Goal: Task Accomplishment & Management: Manage account settings

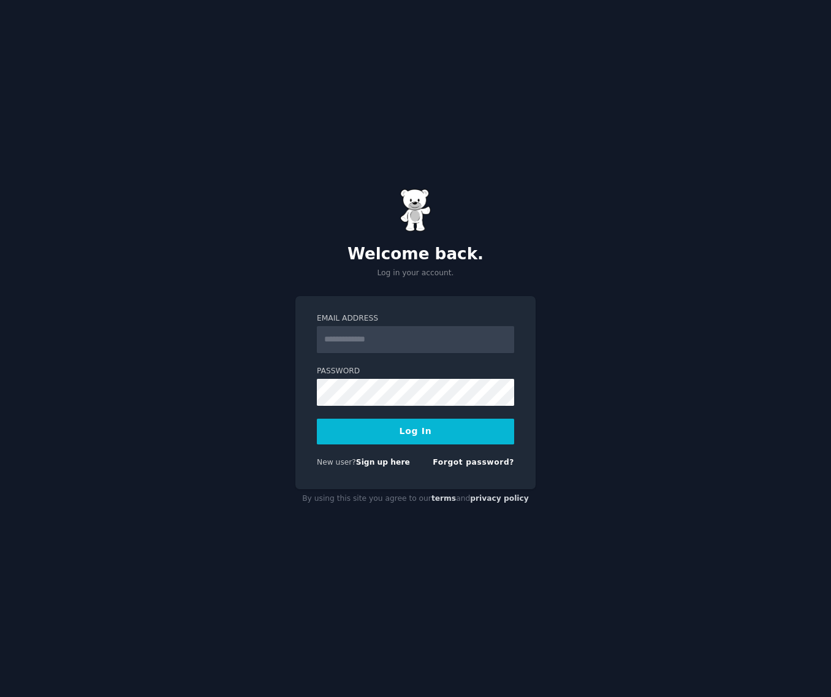
click at [0, 696] on com-1password-button at bounding box center [0, 697] width 0 height 0
click at [442, 341] on input "Email Address" at bounding box center [415, 339] width 197 height 27
click at [0, 696] on com-1password-button at bounding box center [0, 697] width 0 height 0
type input "**********"
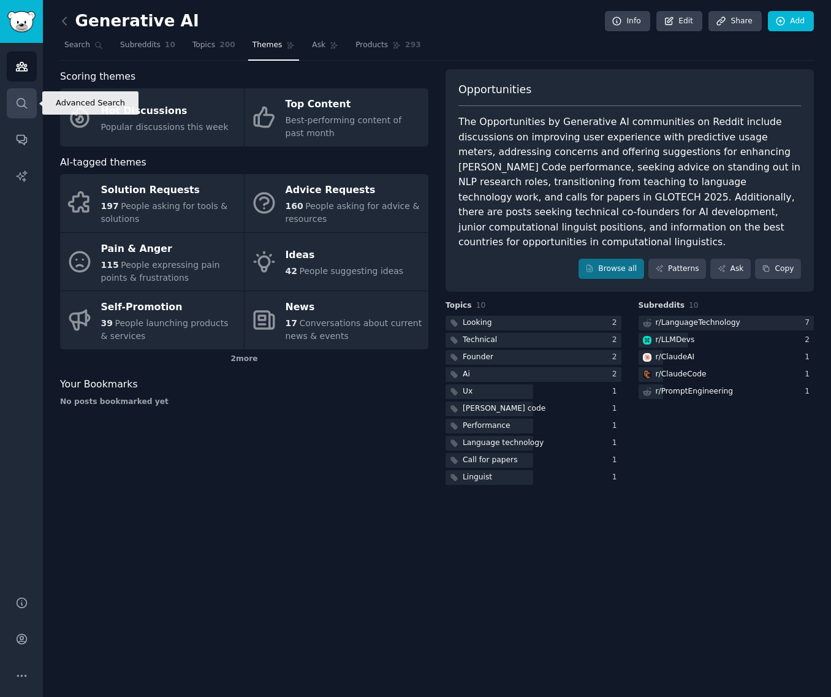
click at [23, 115] on link "Search" at bounding box center [22, 103] width 30 height 30
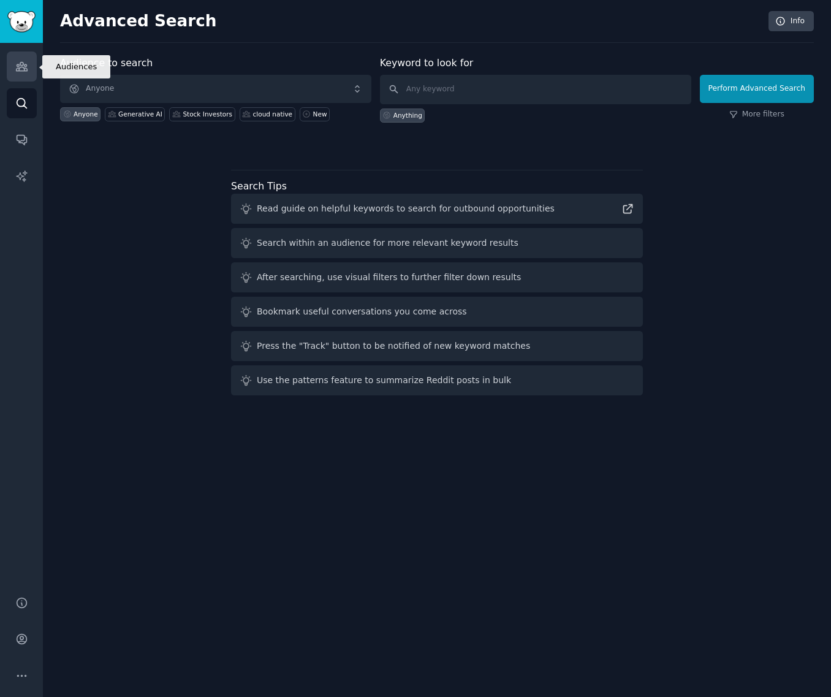
click at [27, 73] on link "Audiences" at bounding box center [22, 66] width 30 height 30
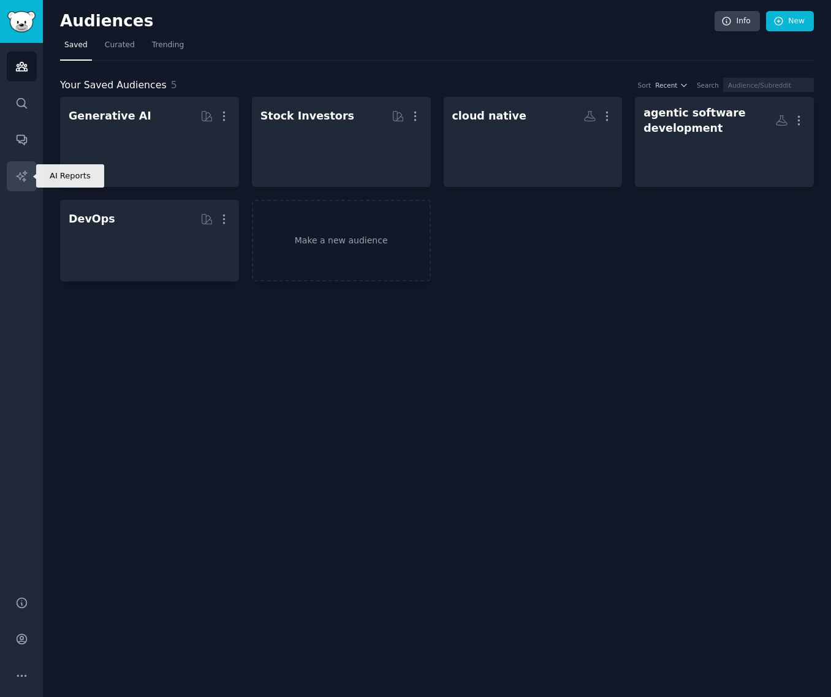
click at [22, 179] on icon "Sidebar" at bounding box center [21, 176] width 13 height 13
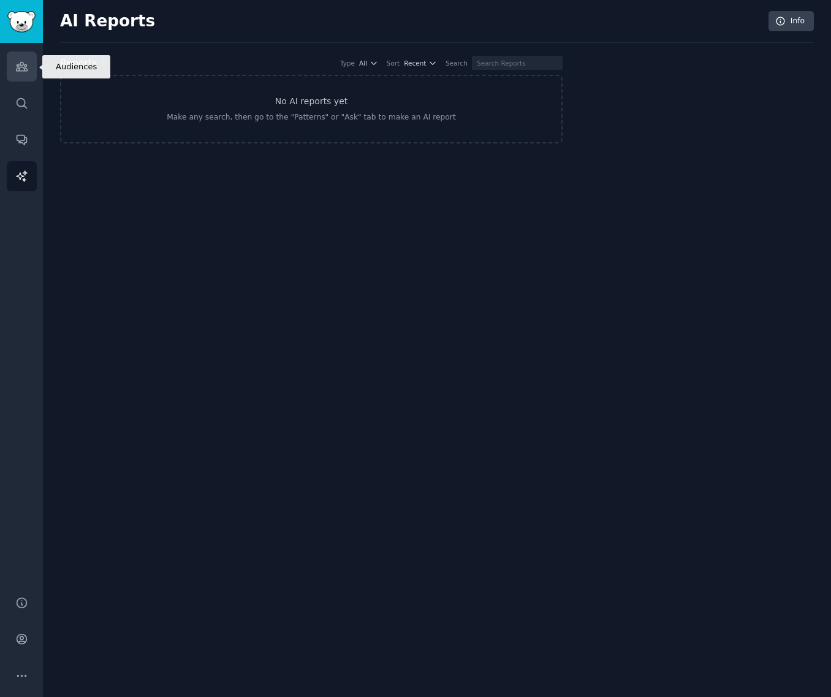
click at [26, 59] on link "Audiences" at bounding box center [22, 66] width 30 height 30
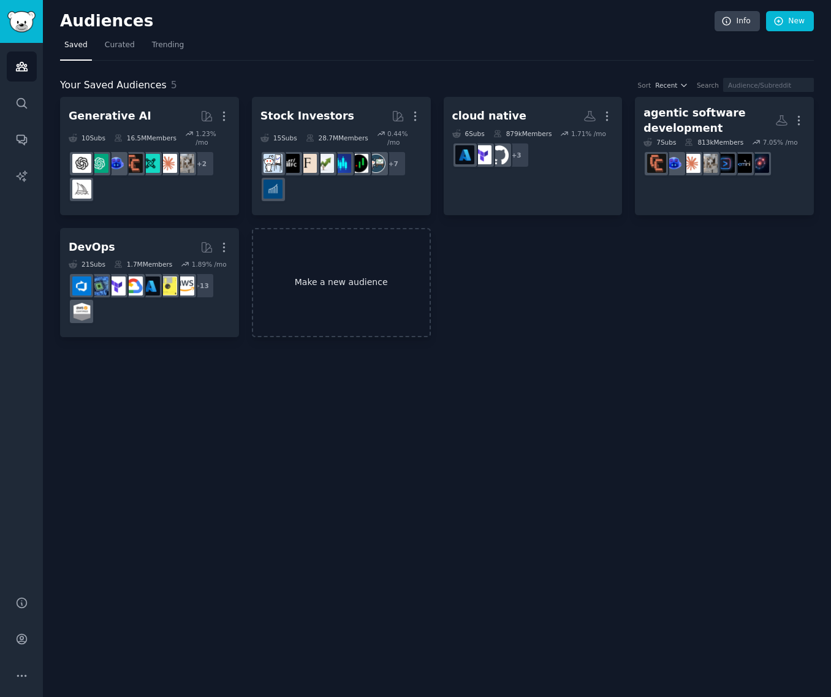
click at [344, 280] on link "Make a new audience" at bounding box center [341, 283] width 179 height 110
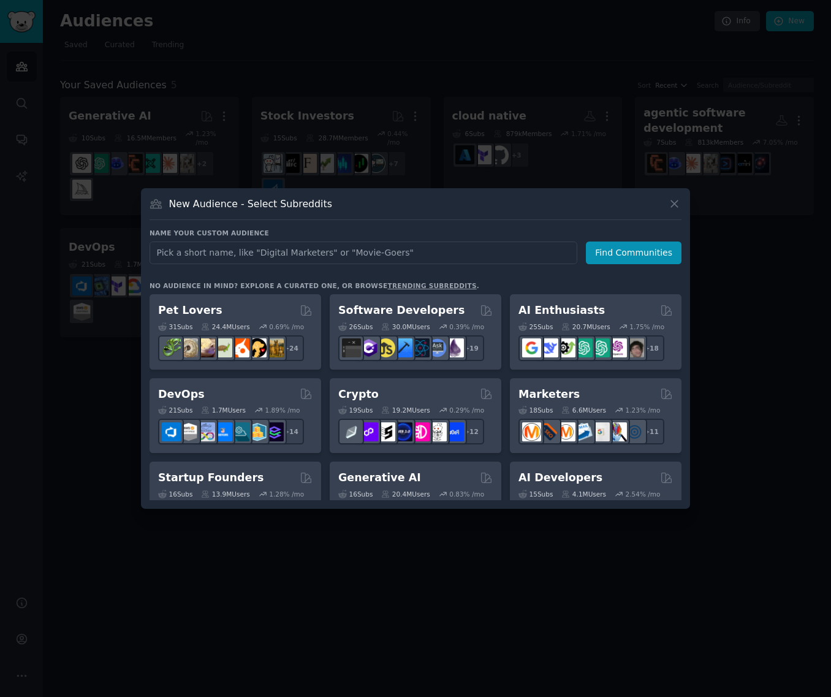
click at [379, 255] on input "text" at bounding box center [363, 252] width 428 height 23
type input "medical researchers"
click at [663, 248] on button "Find Communities" at bounding box center [634, 252] width 96 height 23
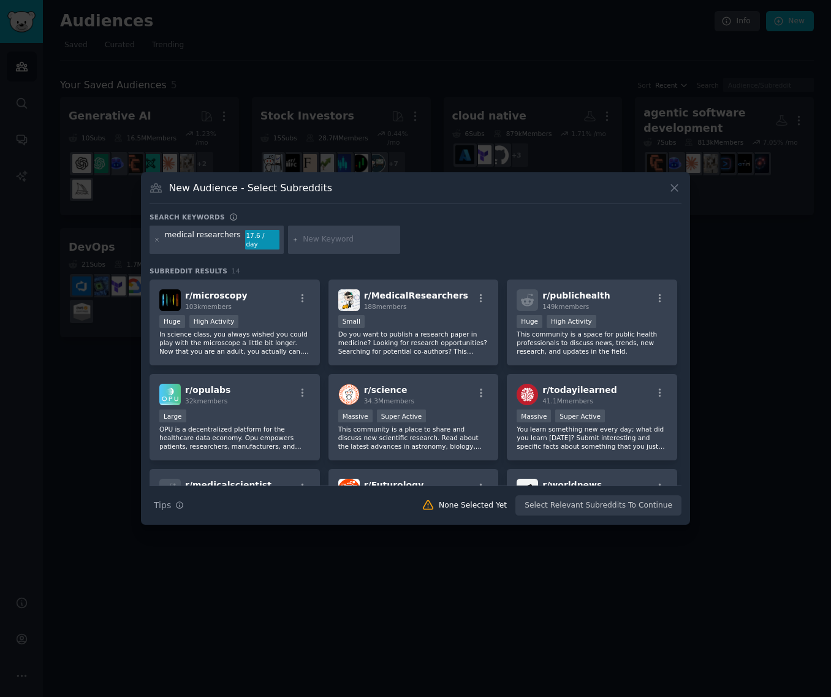
click at [550, 237] on div "medical researchers 17.6 / day" at bounding box center [415, 241] width 532 height 32
click at [455, 306] on div "r/ MedicalResearchers 188 members Small Do you want to publish a research paper…" at bounding box center [413, 322] width 170 height 86
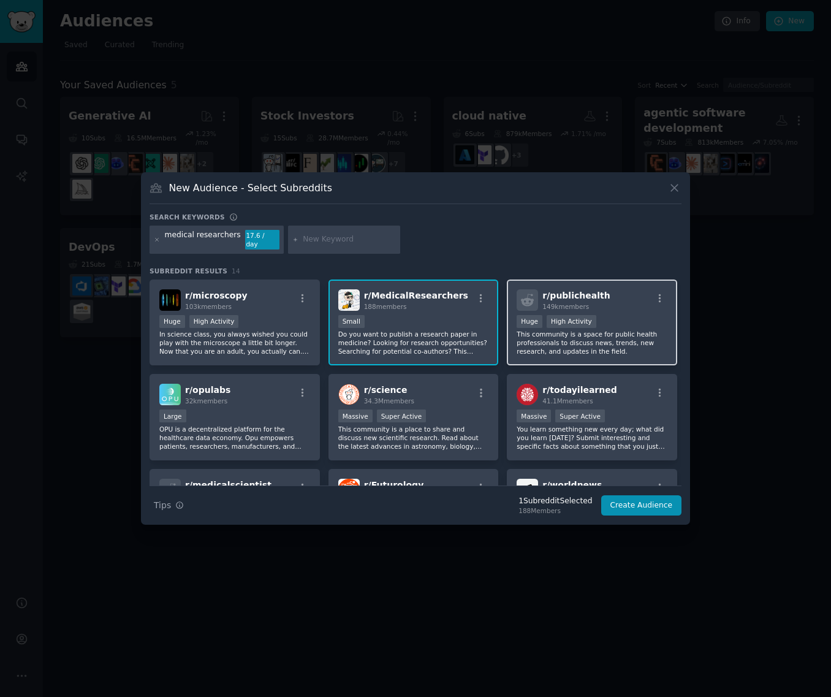
click at [622, 344] on p "This community is a space for public health professionals to discuss news, tren…" at bounding box center [591, 343] width 151 height 26
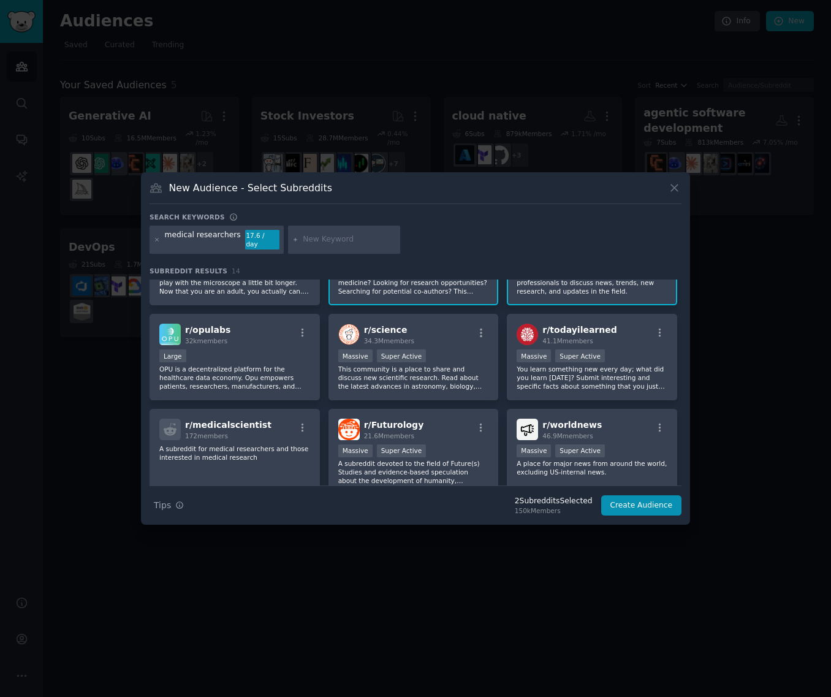
scroll to position [61, 0]
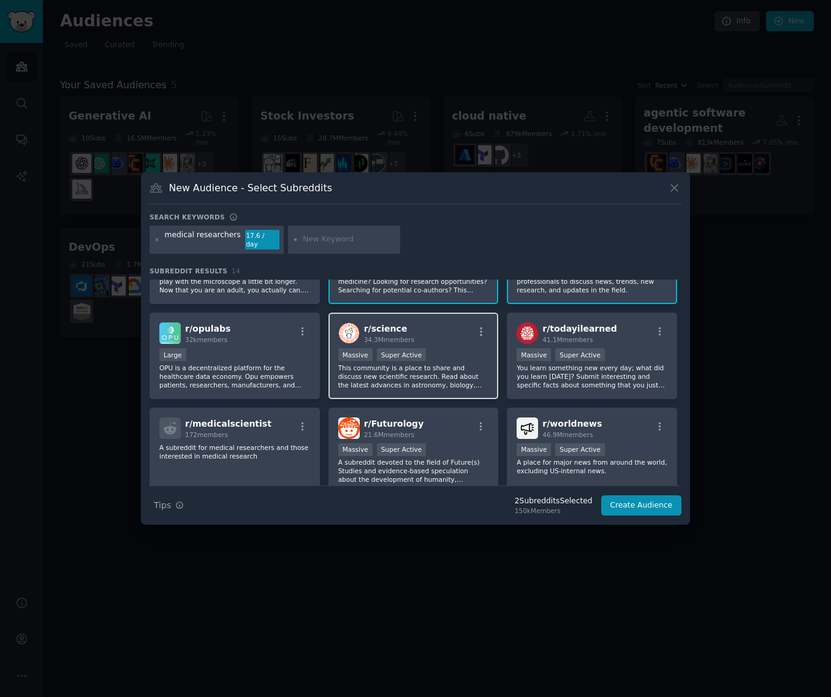
click at [466, 367] on p "This community is a place to share and discuss new scientific research. Read ab…" at bounding box center [413, 376] width 151 height 26
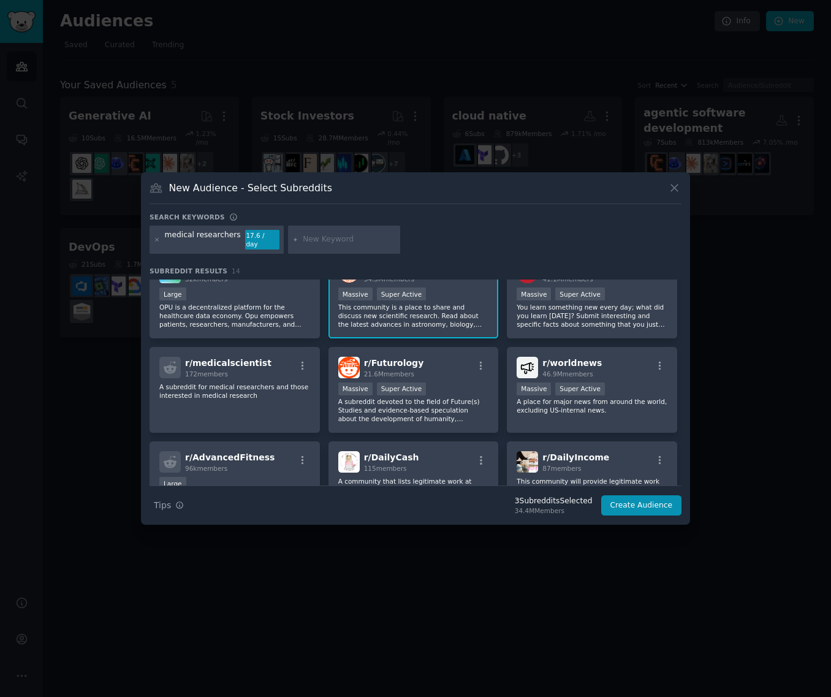
scroll to position [123, 0]
click at [268, 385] on p "A subreddit for medical researchers and those interested in medical research" at bounding box center [234, 390] width 151 height 17
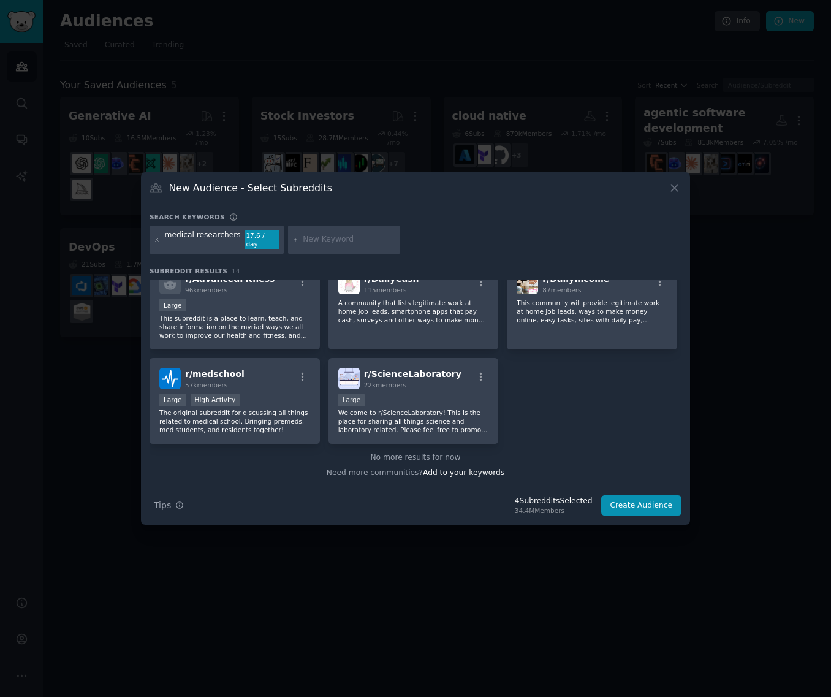
scroll to position [301, 0]
click at [265, 423] on p "The original subreddit for discussing all things related to medical school. Bri…" at bounding box center [234, 420] width 151 height 26
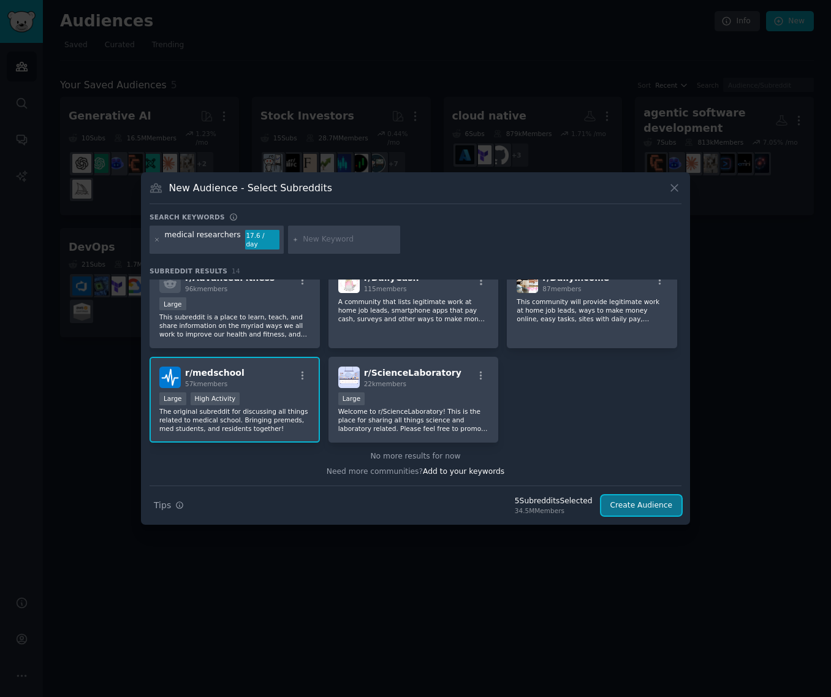
click at [621, 501] on button "Create Audience" at bounding box center [641, 505] width 81 height 21
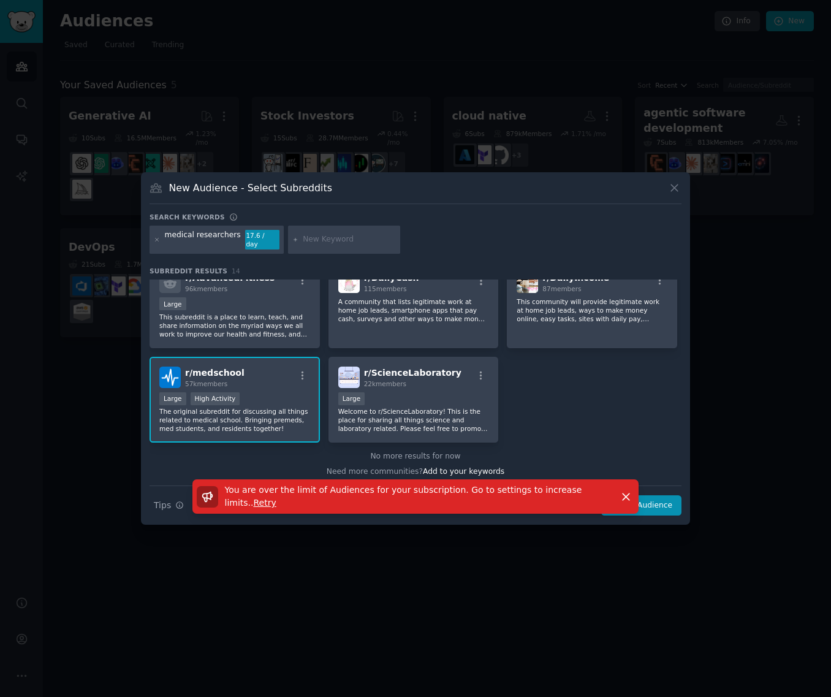
click at [276, 497] on span "Retry" at bounding box center [265, 502] width 23 height 10
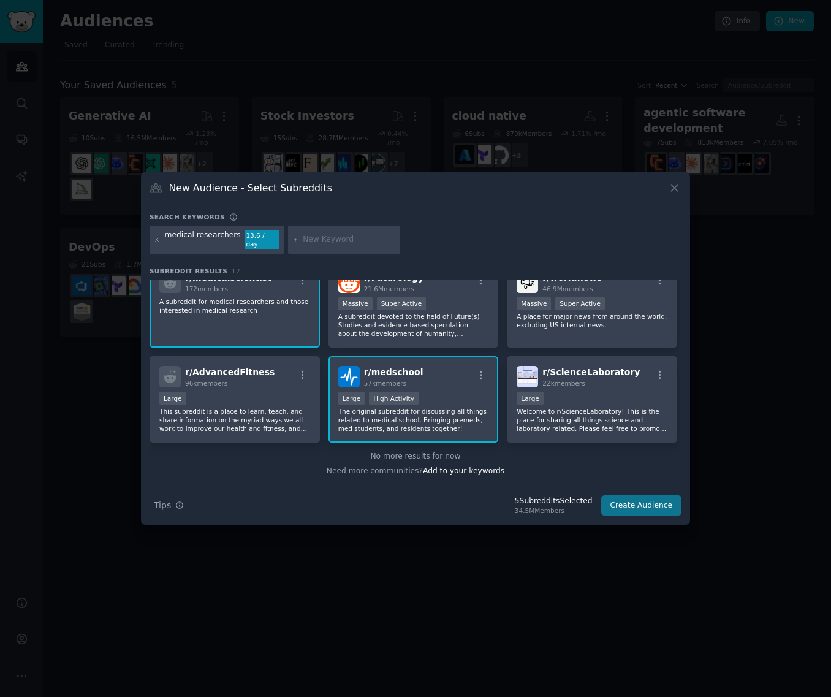
scroll to position [207, 0]
click at [626, 504] on button "Create Audience" at bounding box center [641, 505] width 81 height 21
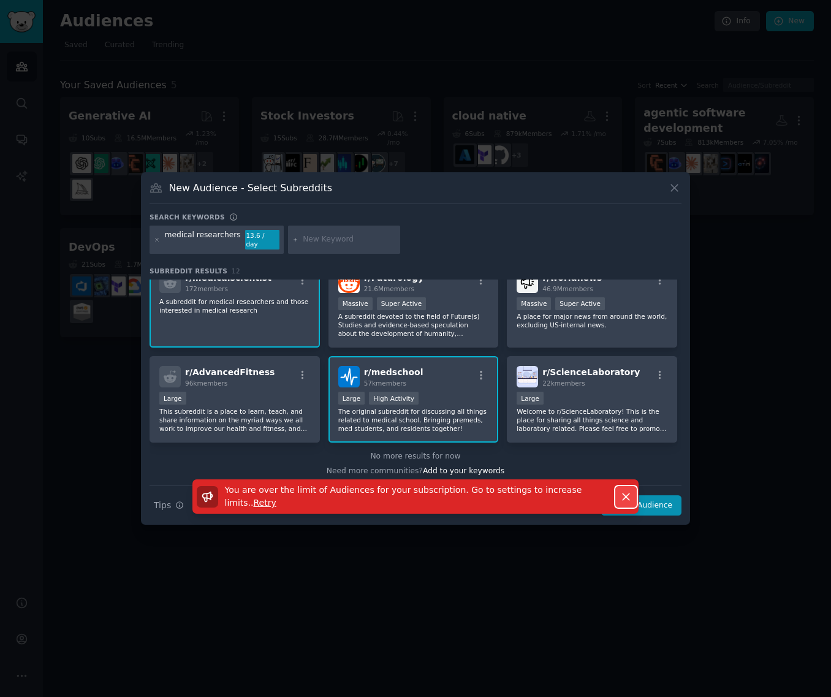
click at [626, 490] on icon "button" at bounding box center [625, 496] width 13 height 13
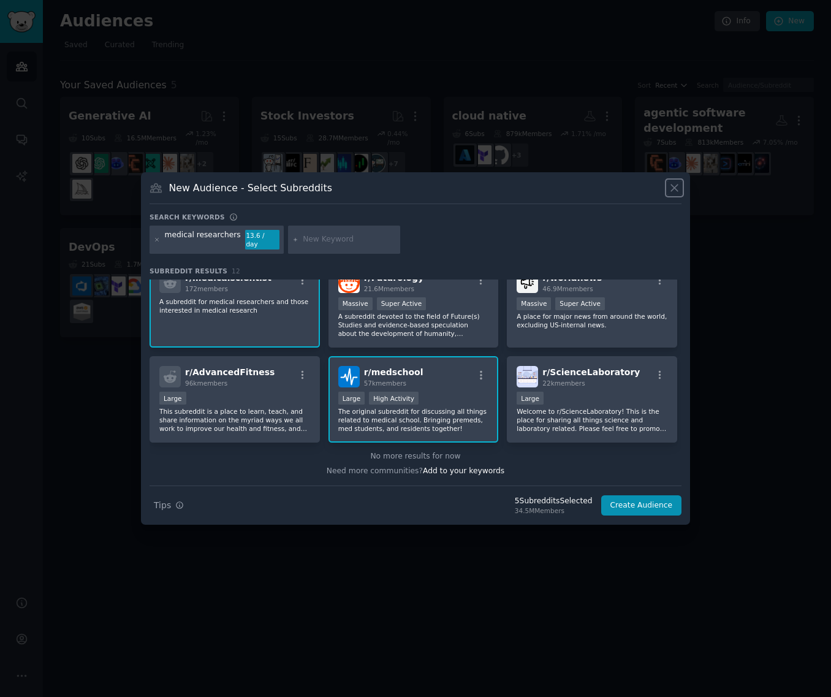
click at [672, 192] on icon at bounding box center [674, 187] width 13 height 13
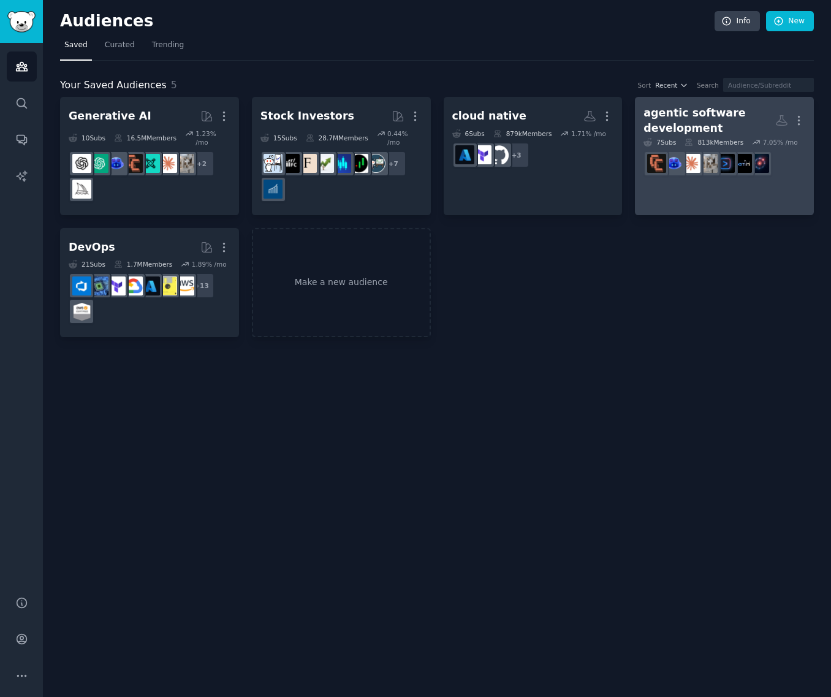
click at [763, 126] on div "agentic software development" at bounding box center [709, 120] width 132 height 30
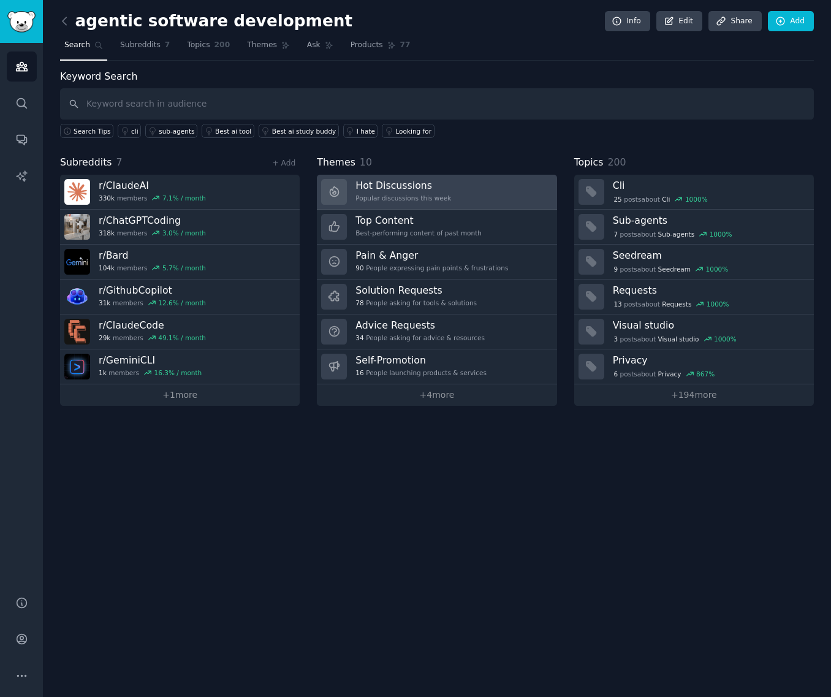
click at [444, 196] on link "Hot Discussions Popular discussions this week" at bounding box center [437, 192] width 240 height 35
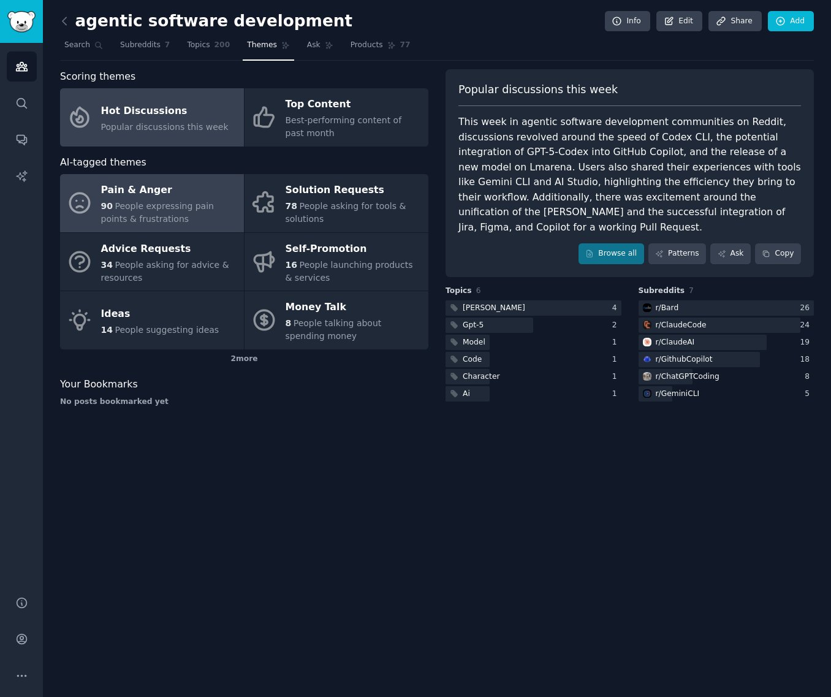
click at [167, 218] on div "90 People expressing pain points & frustrations" at bounding box center [169, 213] width 137 height 26
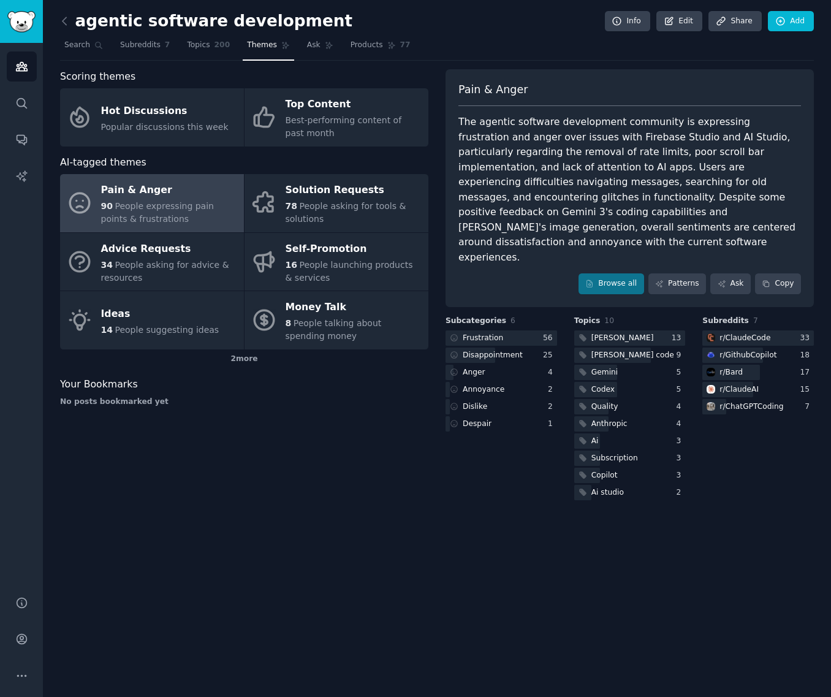
click at [450, 539] on div "agentic software development Info Edit Share Add Search Subreddits 7 Topics 200…" at bounding box center [437, 348] width 788 height 697
click at [499, 330] on div "Frustration" at bounding box center [475, 337] width 60 height 15
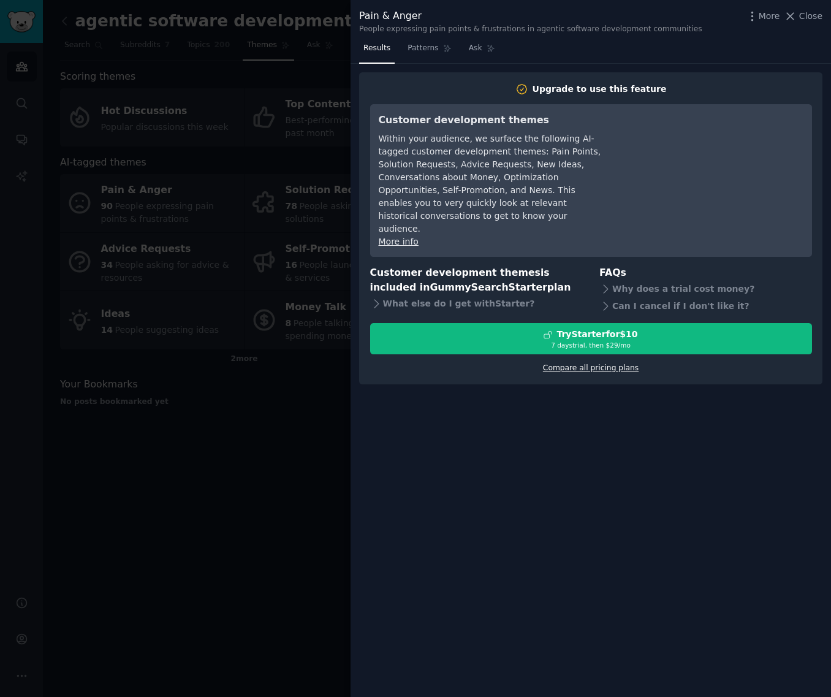
click at [600, 363] on link "Compare all pricing plans" at bounding box center [591, 367] width 96 height 9
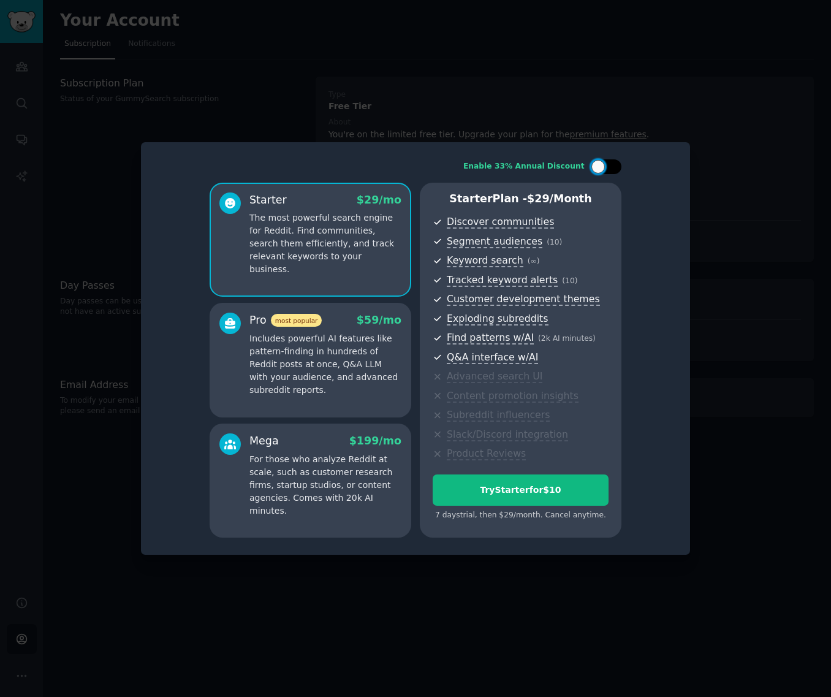
click at [615, 166] on div at bounding box center [606, 166] width 31 height 15
click at [615, 166] on div at bounding box center [613, 166] width 13 height 13
checkbox input "false"
click at [328, 368] on p "Includes powerful AI features like pattern-finding in hundreds of Reddit posts …" at bounding box center [325, 364] width 152 height 64
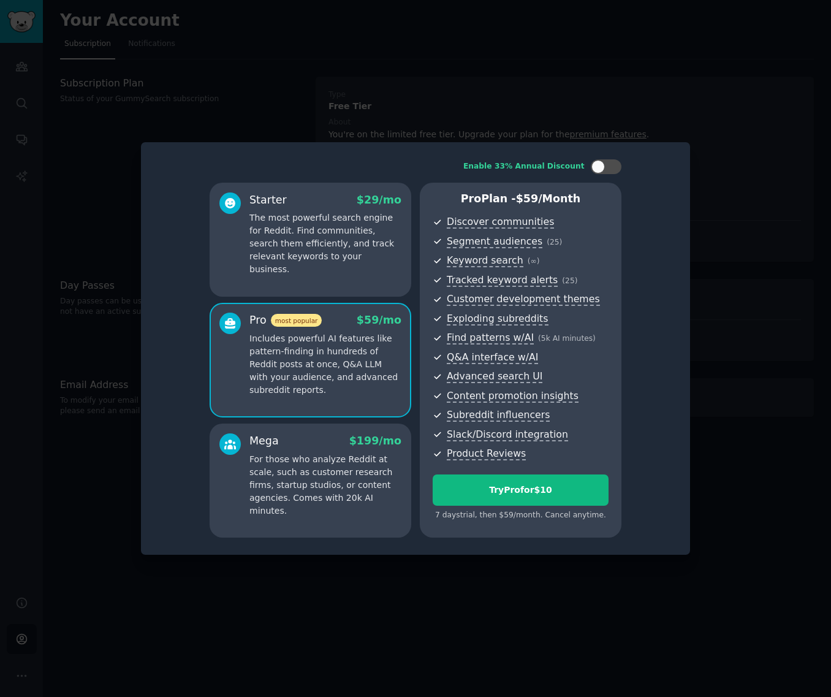
click at [341, 233] on p "The most powerful search engine for Reddit. Find communities, search them effic…" at bounding box center [325, 243] width 152 height 64
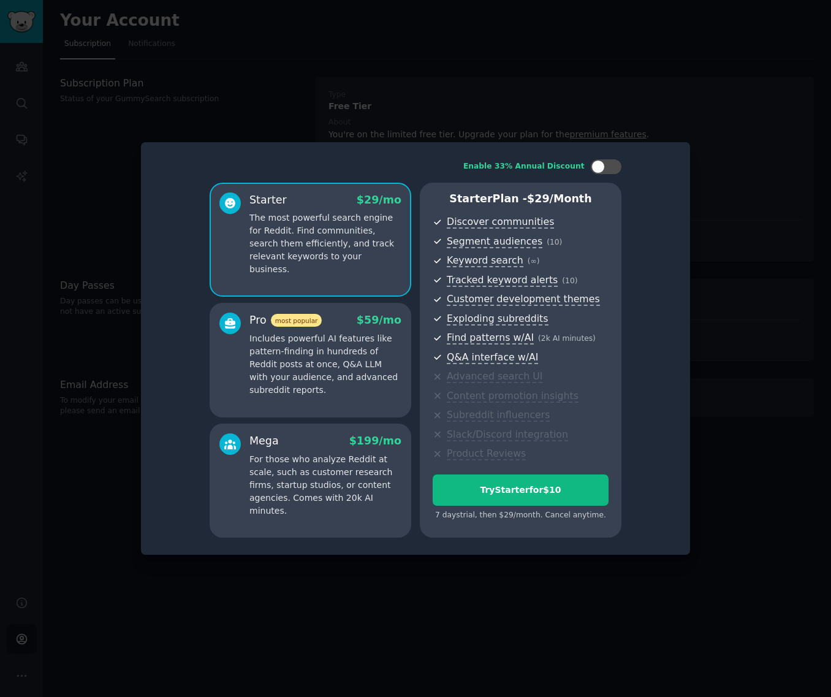
click at [319, 376] on p "Includes powerful AI features like pattern-finding in hundreds of Reddit posts …" at bounding box center [325, 364] width 152 height 64
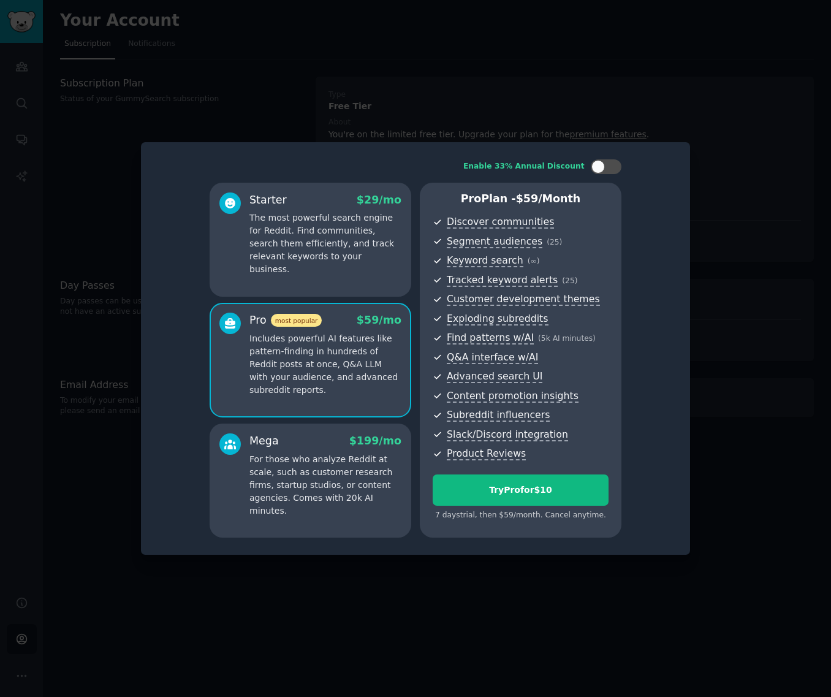
click at [314, 466] on p "For those who analyze Reddit at scale, such as customer research firms, startup…" at bounding box center [325, 485] width 152 height 64
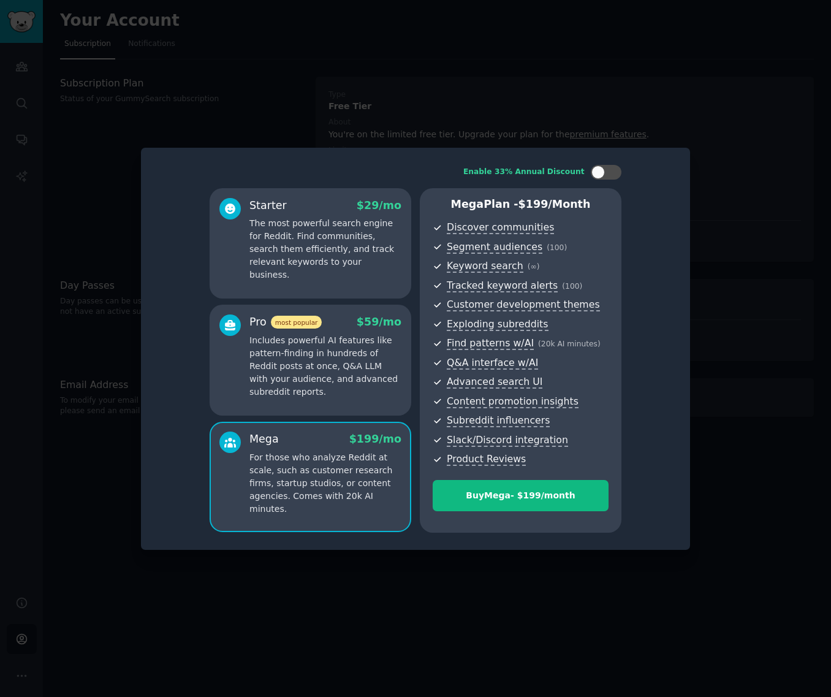
click at [314, 374] on p "Includes powerful AI features like pattern-finding in hundreds of Reddit posts …" at bounding box center [325, 366] width 152 height 64
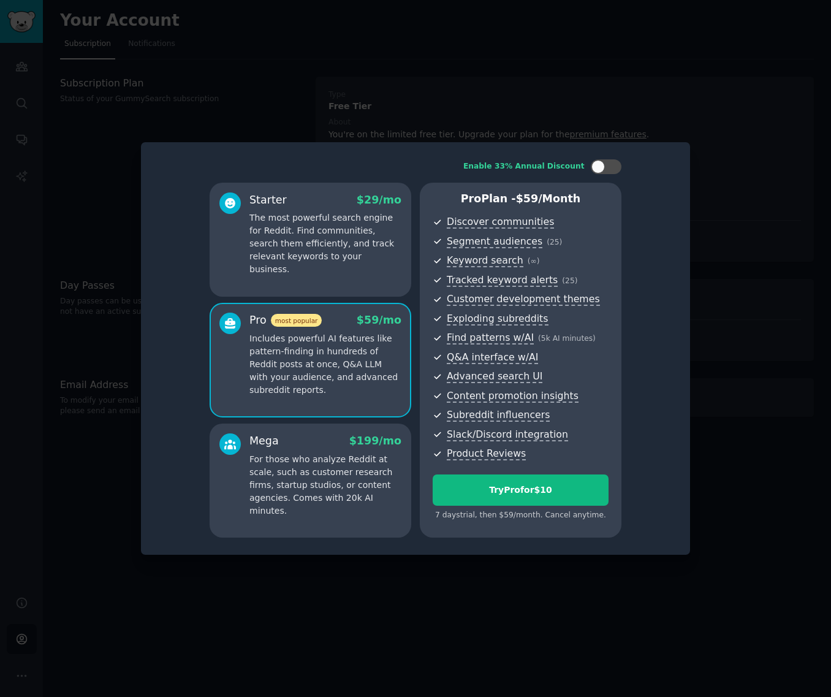
click at [312, 471] on p "For those who analyze Reddit at scale, such as customer research firms, startup…" at bounding box center [325, 485] width 152 height 64
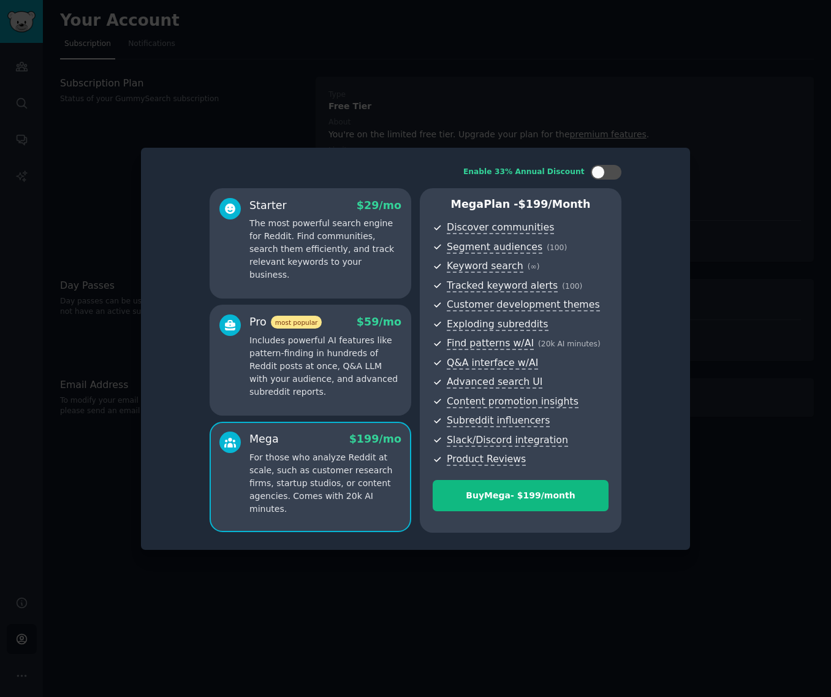
click at [319, 380] on p "Includes powerful AI features like pattern-finding in hundreds of Reddit posts …" at bounding box center [325, 366] width 152 height 64
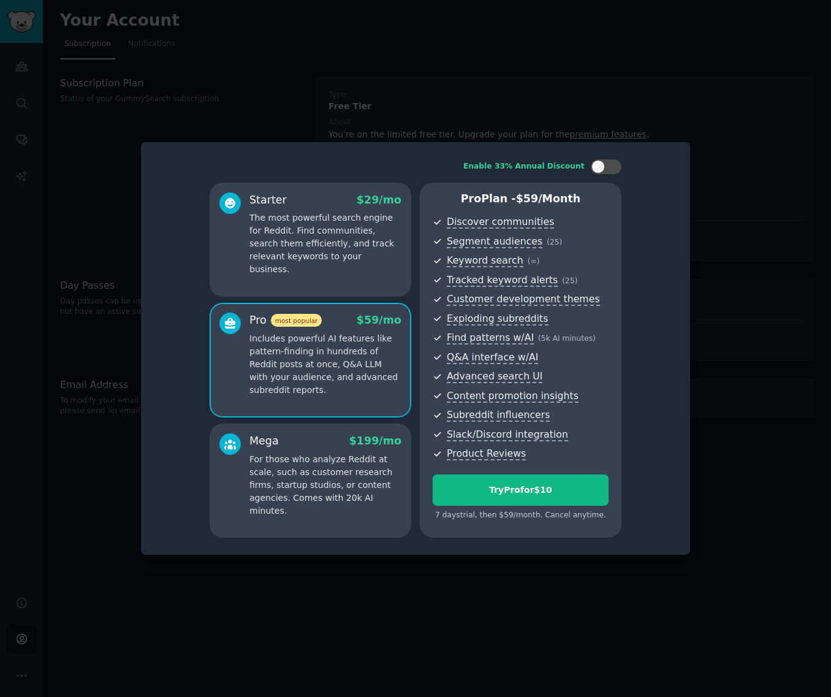
click at [321, 474] on p "For those who analyze Reddit at scale, such as customer research firms, startup…" at bounding box center [325, 485] width 152 height 64
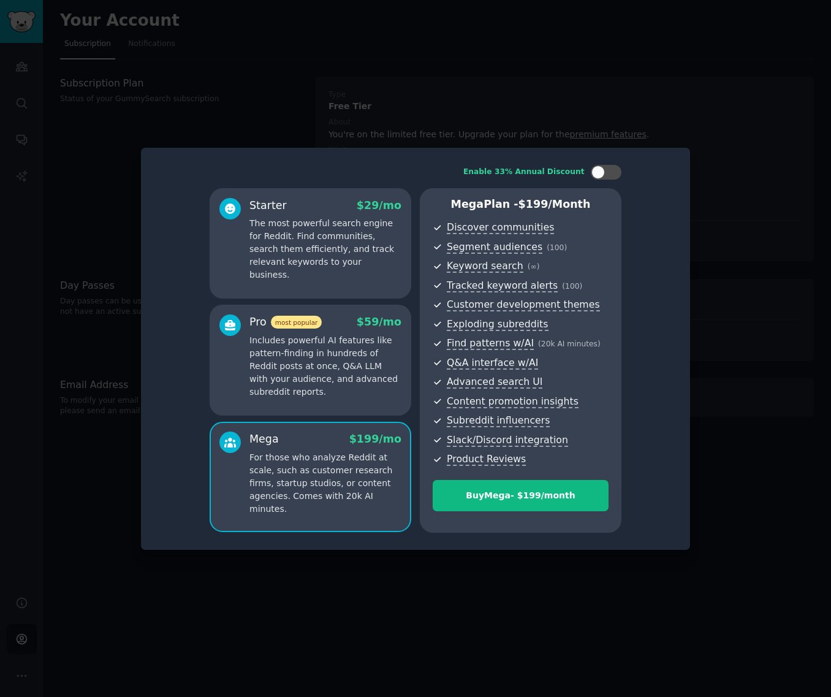
click at [312, 368] on p "Includes powerful AI features like pattern-finding in hundreds of Reddit posts …" at bounding box center [325, 366] width 152 height 64
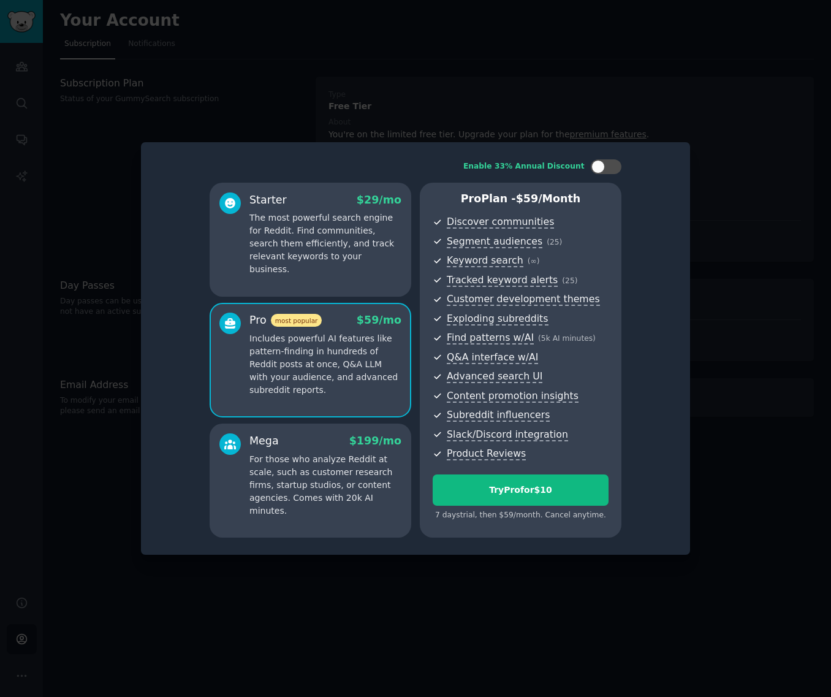
click at [276, 485] on p "For those who analyze Reddit at scale, such as customer research firms, startup…" at bounding box center [325, 485] width 152 height 64
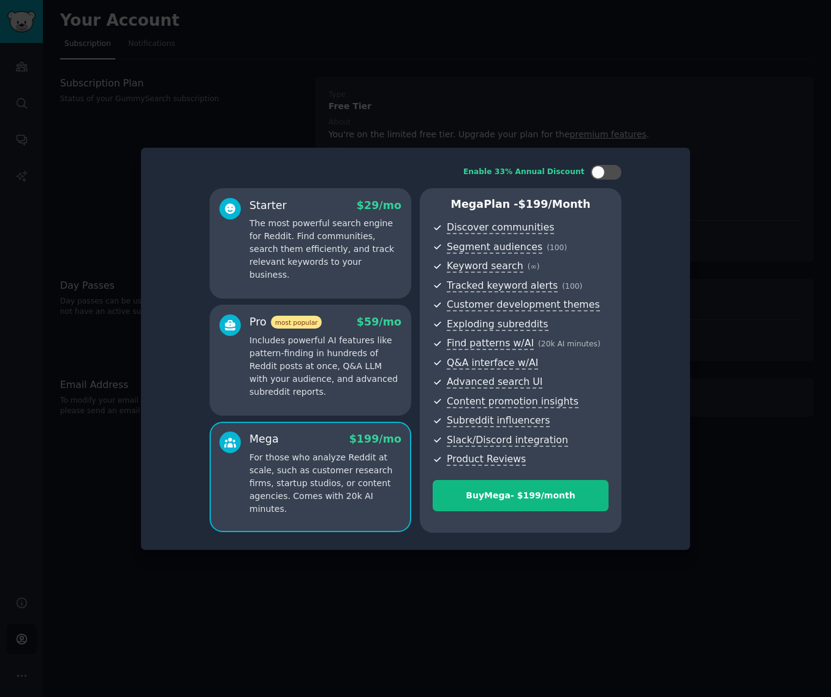
click at [291, 390] on p "Includes powerful AI features like pattern-finding in hundreds of Reddit posts …" at bounding box center [325, 366] width 152 height 64
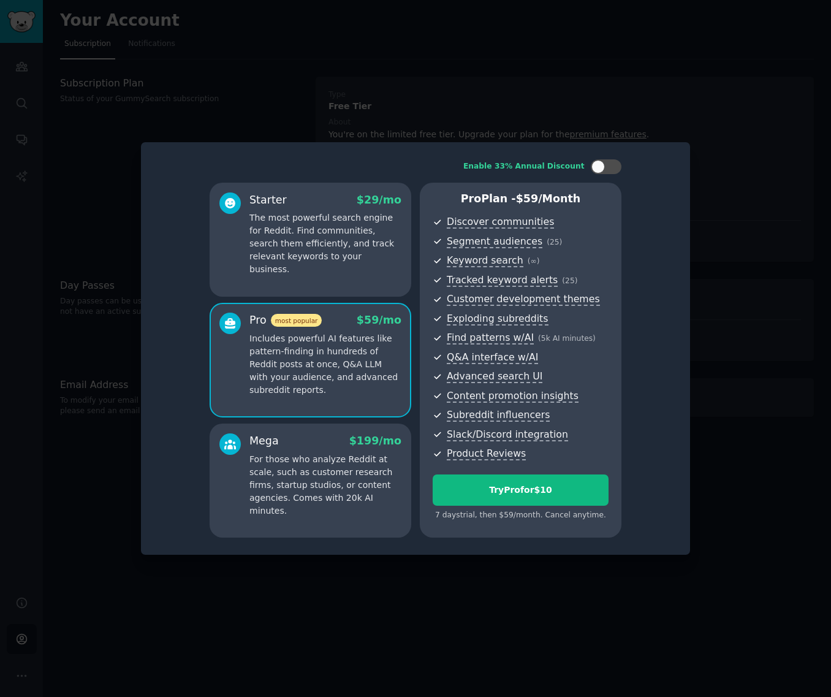
click at [294, 445] on div "Mega $ 199 /mo" at bounding box center [325, 440] width 152 height 15
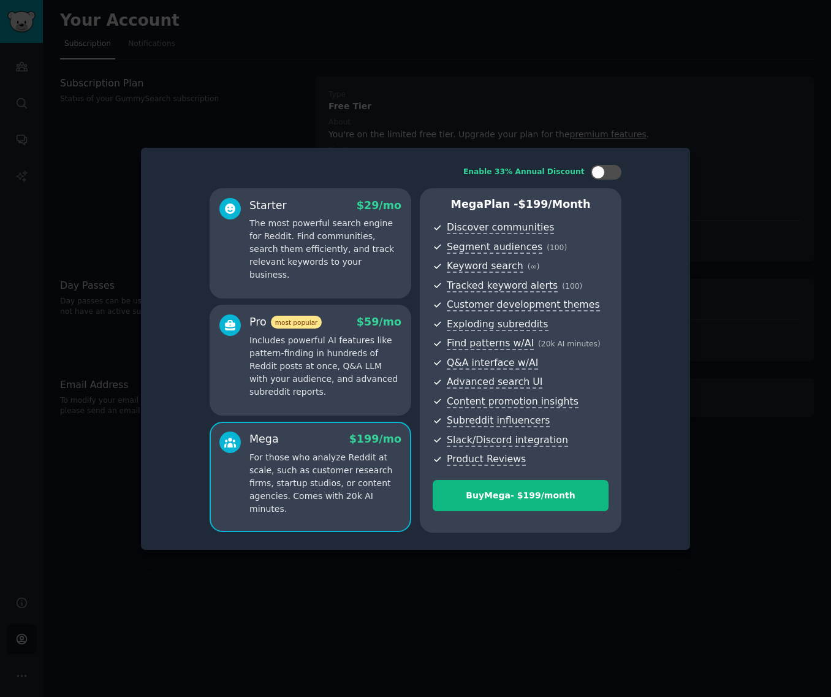
click at [308, 362] on p "Includes powerful AI features like pattern-finding in hundreds of Reddit posts …" at bounding box center [325, 366] width 152 height 64
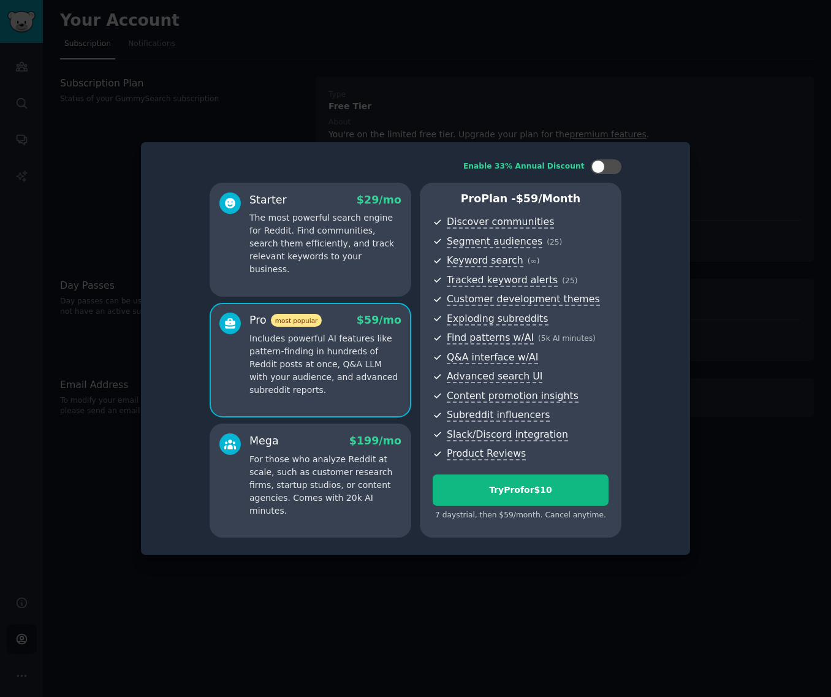
click at [718, 103] on div at bounding box center [415, 348] width 831 height 697
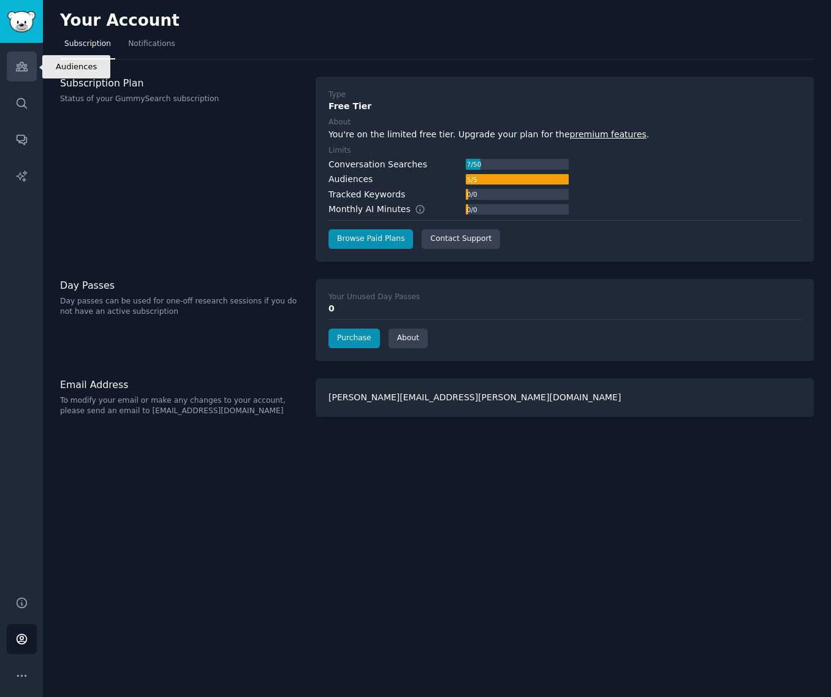
click at [15, 70] on icon "Sidebar" at bounding box center [21, 66] width 13 height 13
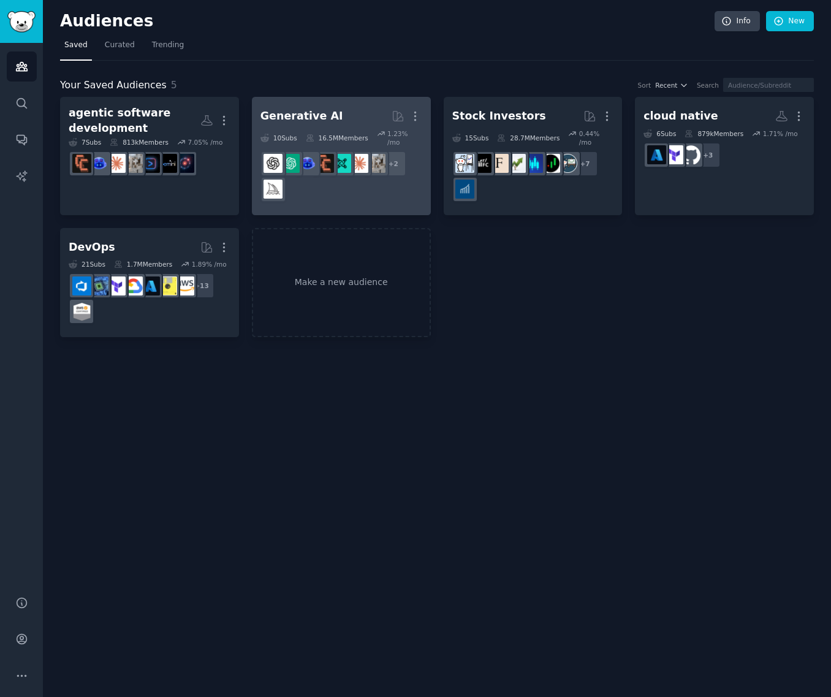
click at [356, 112] on h2 "Generative AI More" at bounding box center [341, 115] width 162 height 21
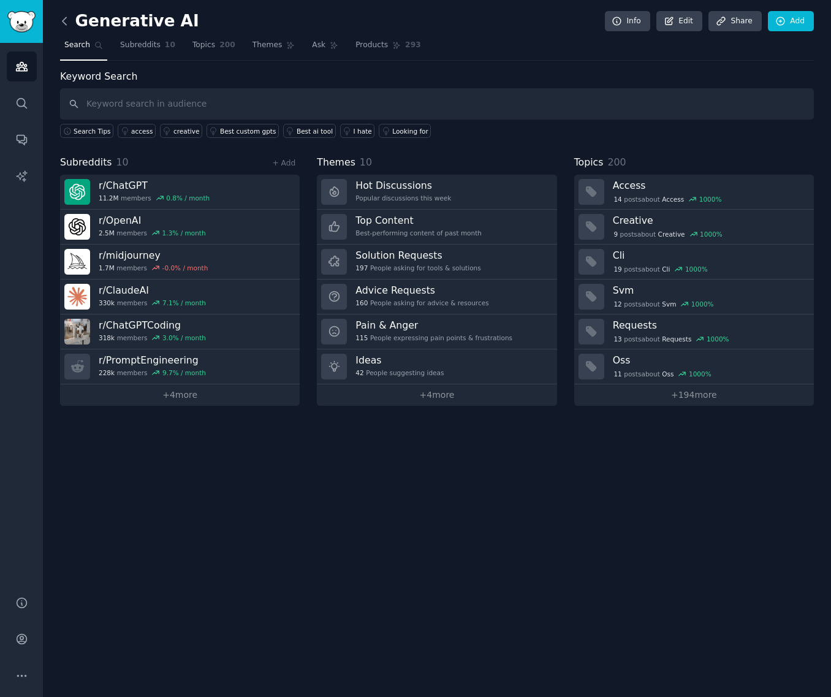
click at [69, 19] on icon at bounding box center [64, 21] width 13 height 13
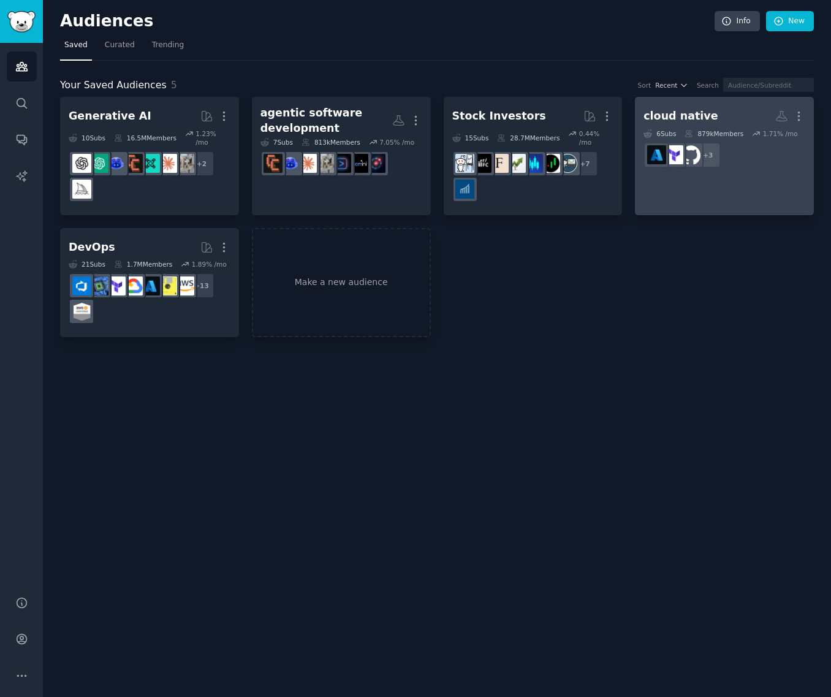
click at [673, 117] on div "cloud native" at bounding box center [680, 115] width 74 height 15
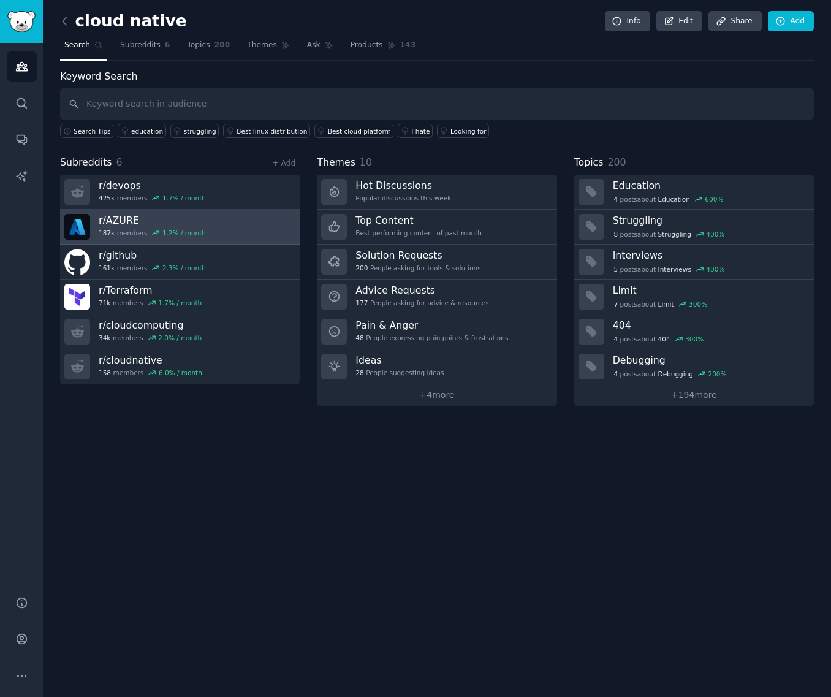
click at [200, 231] on link "r/ AZURE 187k members 1.2 % / month" at bounding box center [180, 227] width 240 height 35
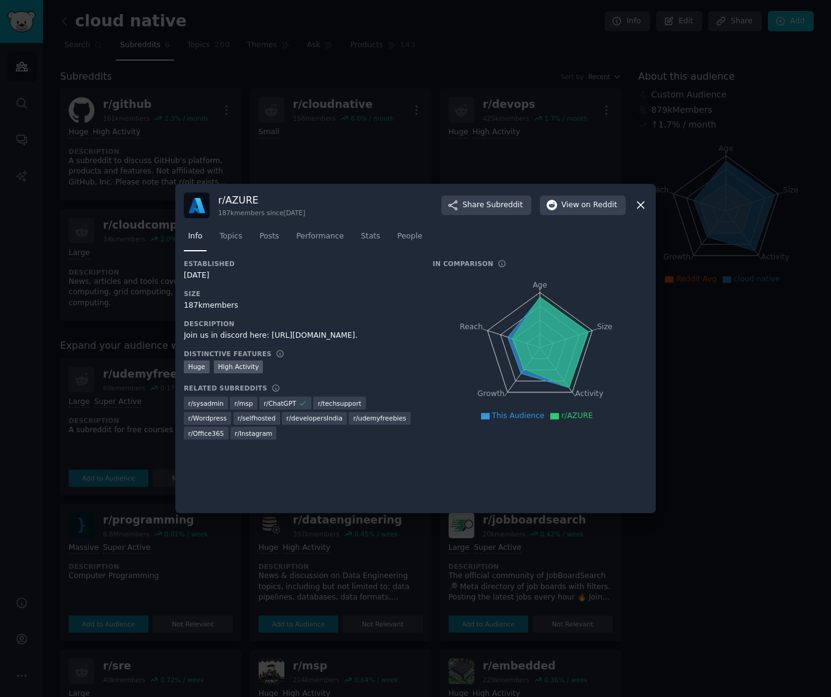
drag, startPoint x: 635, startPoint y: 203, endPoint x: 462, endPoint y: 372, distance: 241.8
click at [468, 368] on div "r/ AZURE 187k members since 03/10/2010 Share Subreddit View on Reddit Info Topi…" at bounding box center [415, 349] width 480 height 330
click at [224, 429] on span "r/ Office365" at bounding box center [206, 433] width 36 height 9
click at [641, 206] on icon at bounding box center [640, 205] width 7 height 7
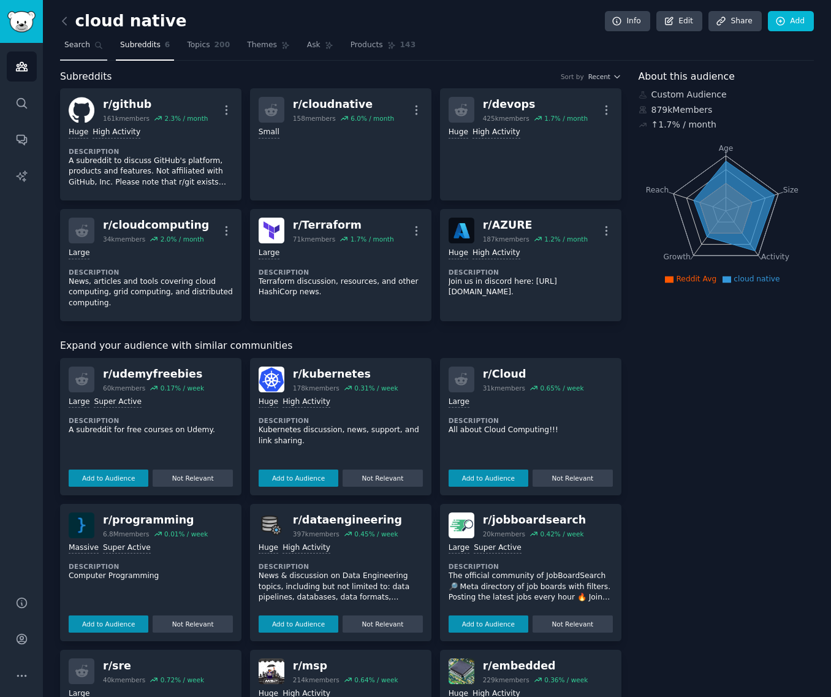
click at [85, 45] on span "Search" at bounding box center [77, 45] width 26 height 11
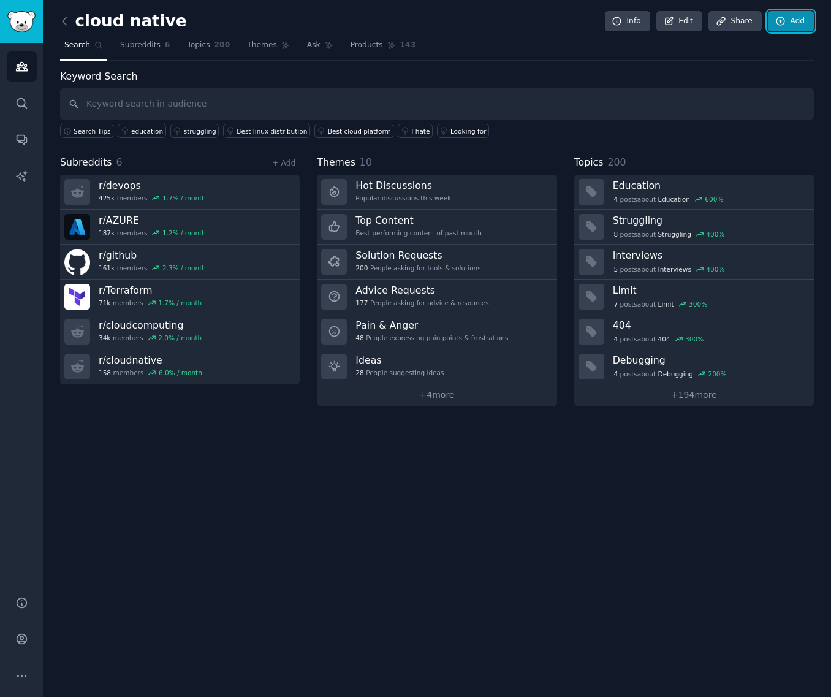
click at [804, 13] on link "Add" at bounding box center [791, 21] width 46 height 21
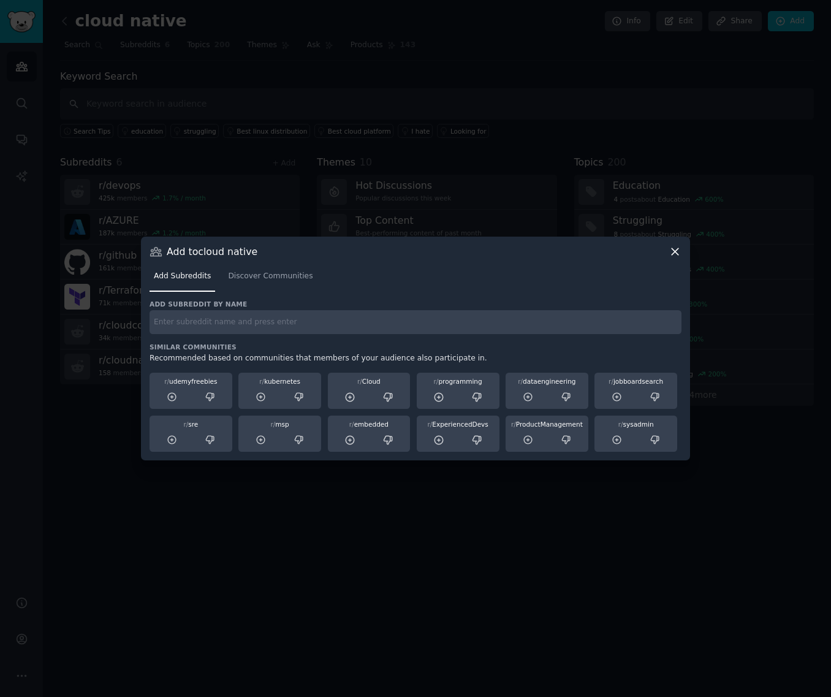
click at [333, 327] on input "text" at bounding box center [415, 322] width 532 height 24
type input "office365"
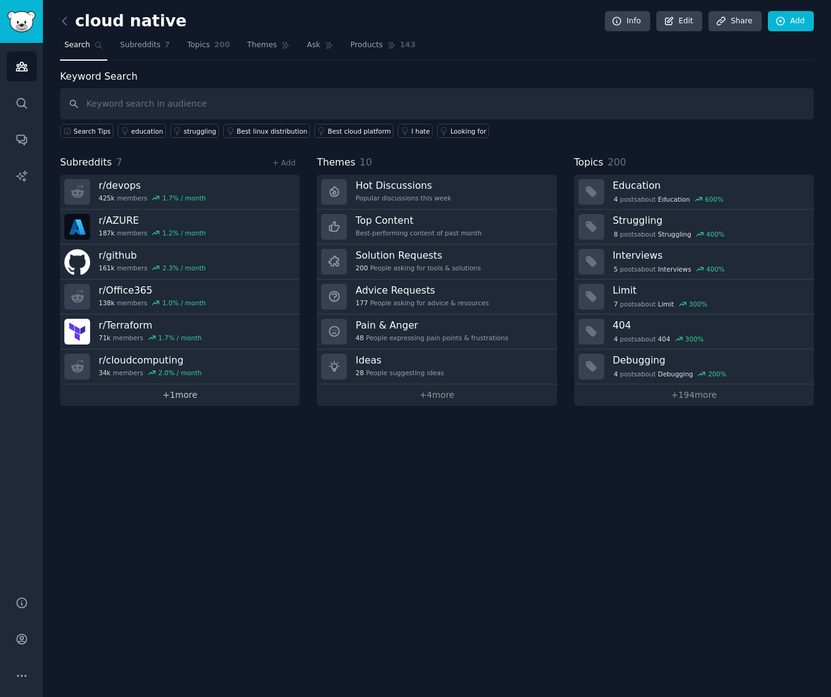
click at [183, 395] on link "+ 1 more" at bounding box center [180, 394] width 240 height 21
click at [143, 134] on div "education" at bounding box center [147, 131] width 32 height 9
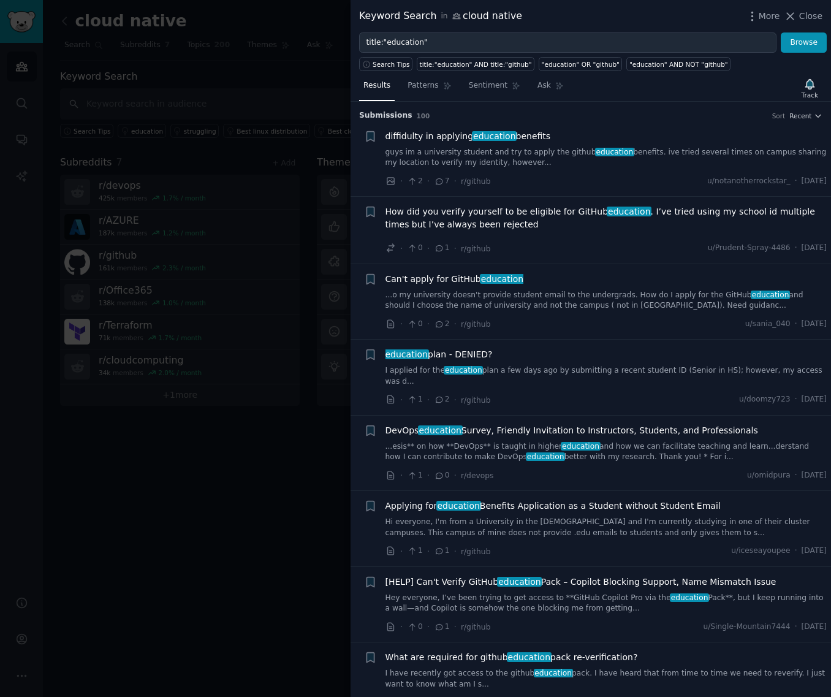
click at [816, 25] on div "Keyword Search in cloud native More Close" at bounding box center [590, 16] width 480 height 32
click at [815, 23] on div "More Close" at bounding box center [784, 16] width 77 height 15
click at [811, 13] on span "Close" at bounding box center [810, 16] width 23 height 13
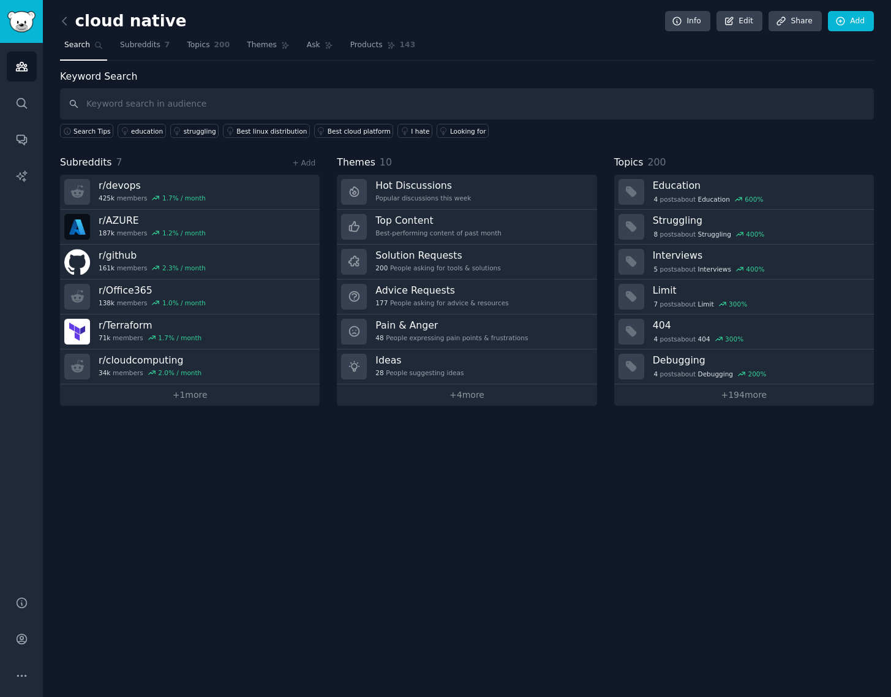
drag, startPoint x: 418, startPoint y: 516, endPoint x: 401, endPoint y: 415, distance: 102.4
click at [418, 516] on div "cloud native Info Edit Share Add Search Subreddits 7 Topics 200 Themes Ask Prod…" at bounding box center [467, 348] width 849 height 697
click at [62, 21] on icon at bounding box center [64, 20] width 4 height 7
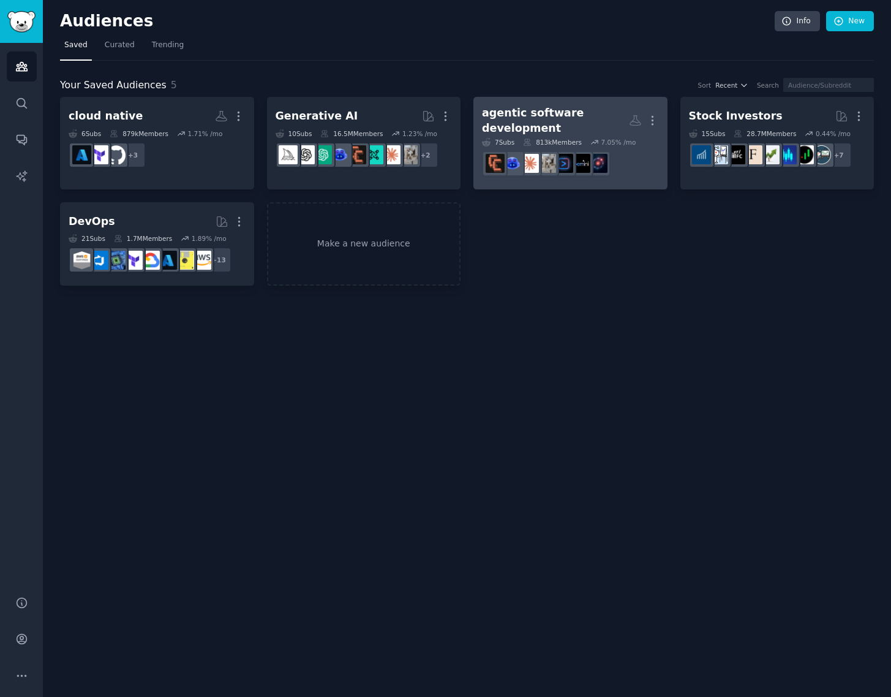
click at [570, 117] on div "agentic software development" at bounding box center [555, 120] width 147 height 30
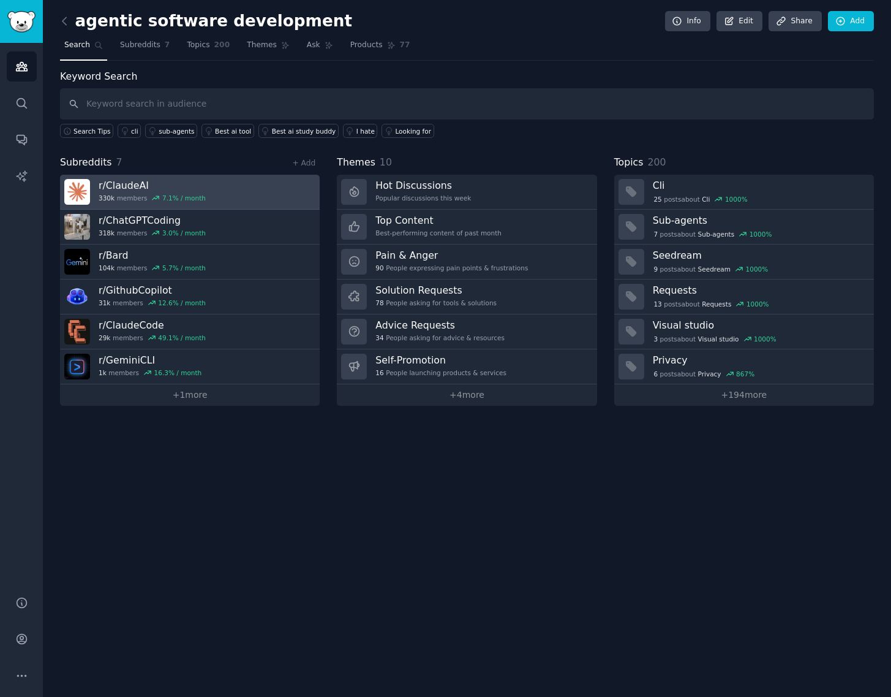
click at [241, 196] on link "r/ ClaudeAI 330k members 7.1 % / month" at bounding box center [190, 192] width 260 height 35
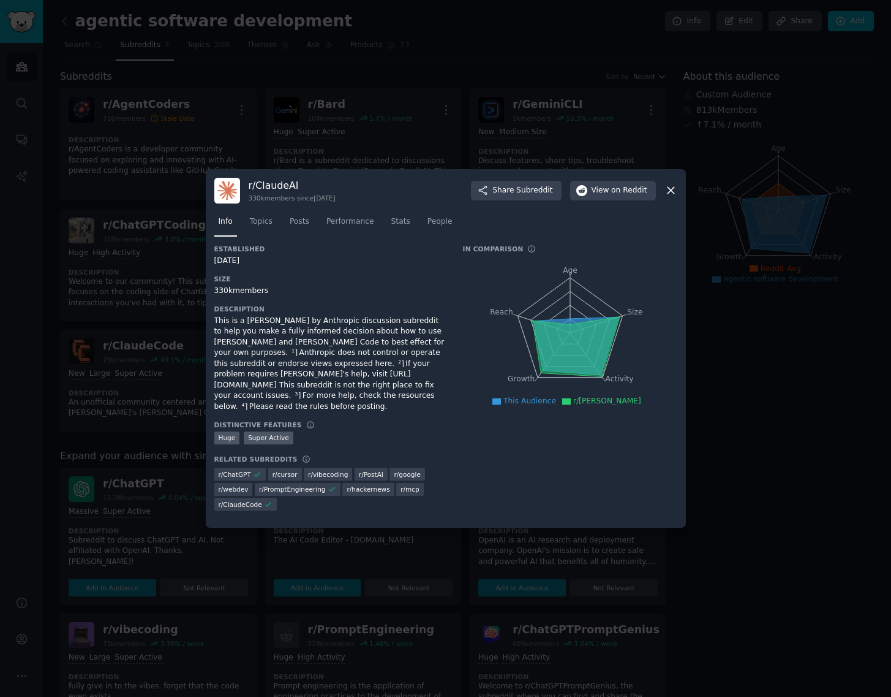
click at [670, 197] on icon at bounding box center [671, 190] width 13 height 13
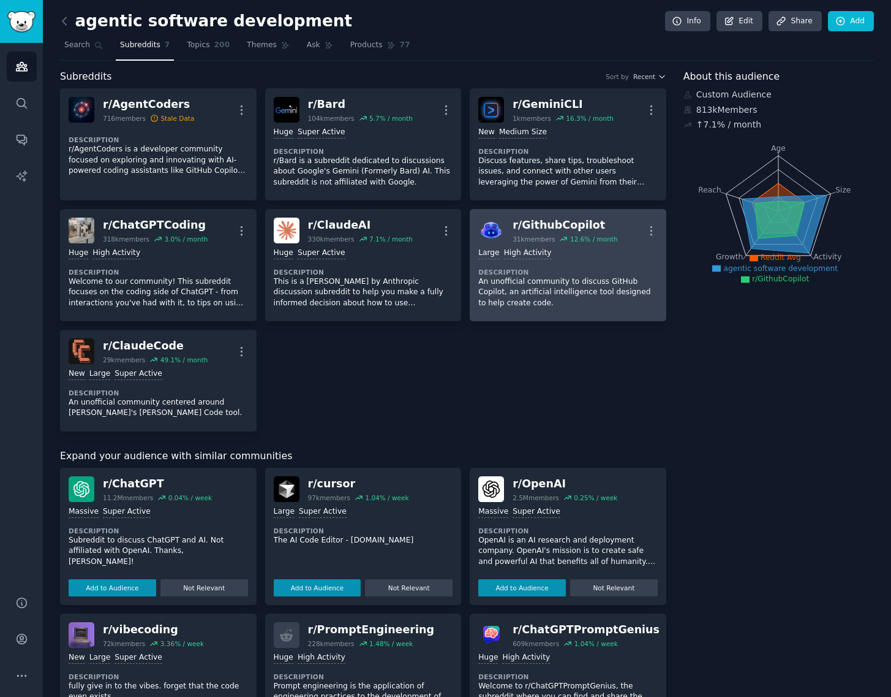
click at [553, 271] on dt "Description" at bounding box center [569, 272] width 180 height 9
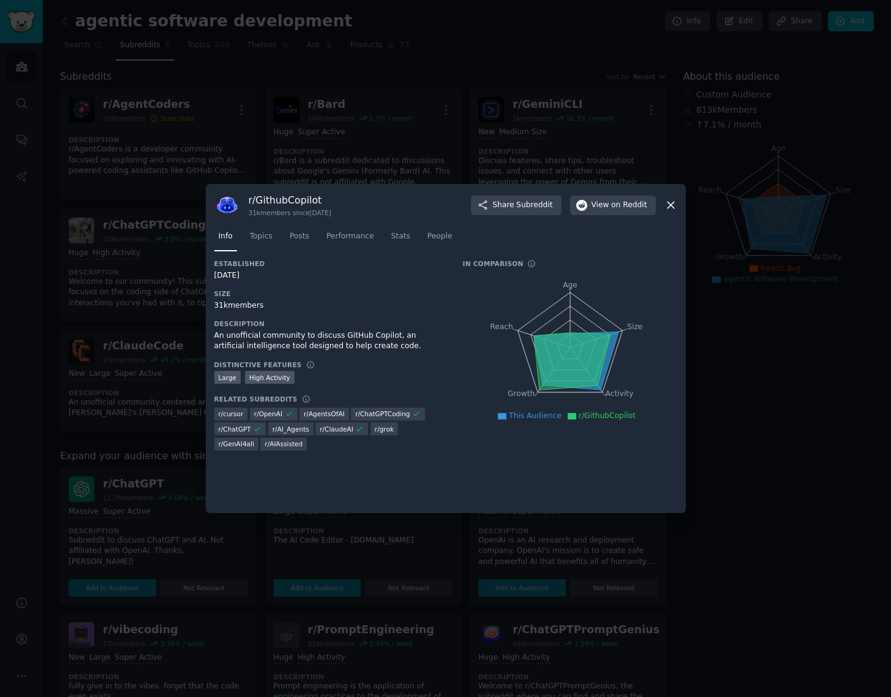
click at [679, 205] on div "r/ GithubCopilot 31k members since 07/05/2021 Share Subreddit View on Reddit In…" at bounding box center [446, 349] width 480 height 330
click at [674, 205] on icon at bounding box center [671, 205] width 13 height 13
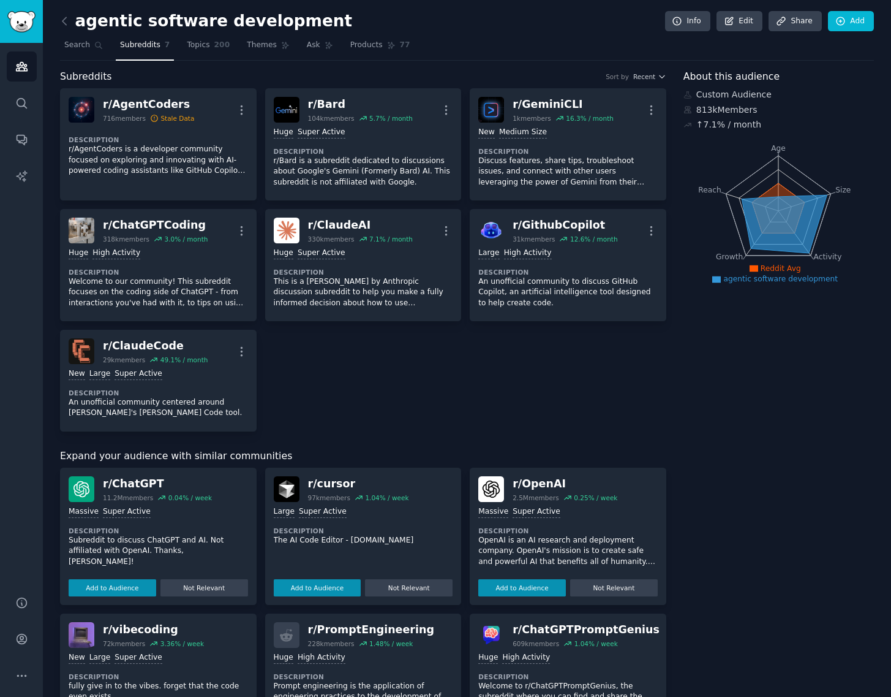
drag, startPoint x: 618, startPoint y: 377, endPoint x: 515, endPoint y: 385, distance: 102.6
click at [515, 385] on div "r/ AgentCoders 716 members Stale Data More Description r/AgentCoders is a devel…" at bounding box center [363, 259] width 607 height 343
click at [75, 38] on link "Search" at bounding box center [83, 48] width 47 height 25
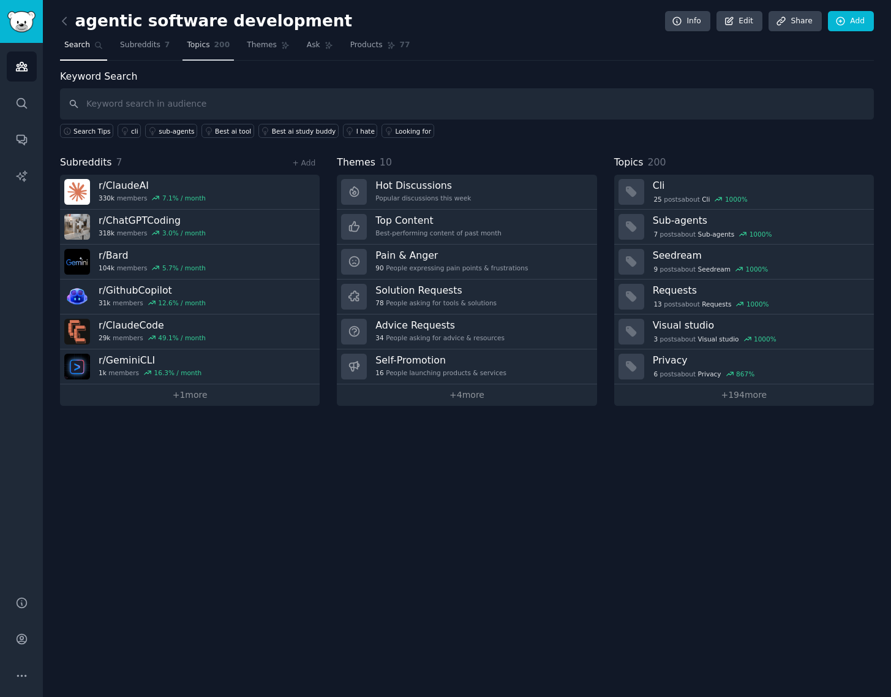
click at [187, 40] on span "Topics" at bounding box center [198, 45] width 23 height 11
click at [249, 43] on span "Themes" at bounding box center [262, 45] width 30 height 11
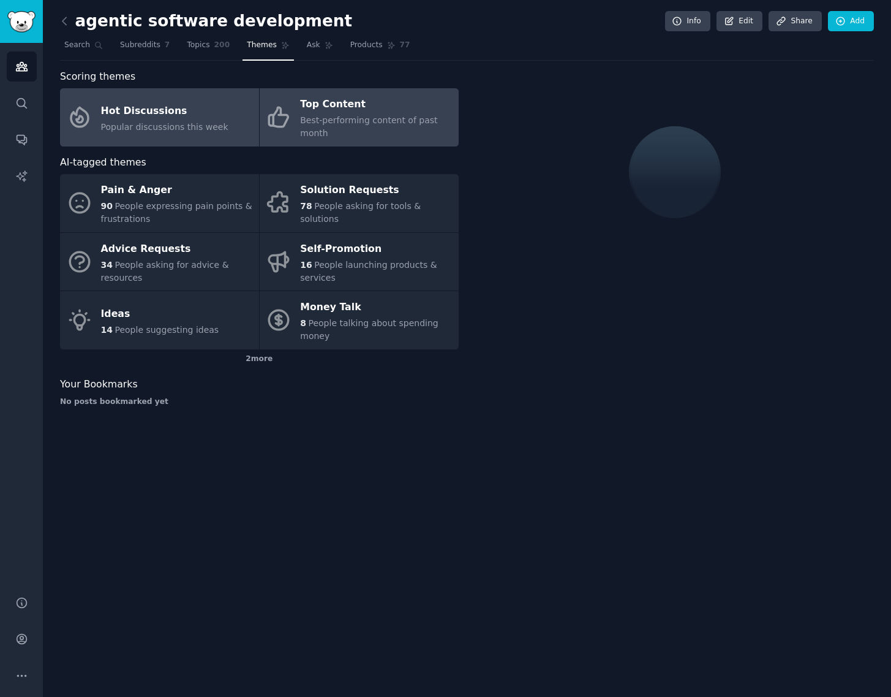
click at [350, 106] on div "Top Content" at bounding box center [376, 105] width 152 height 20
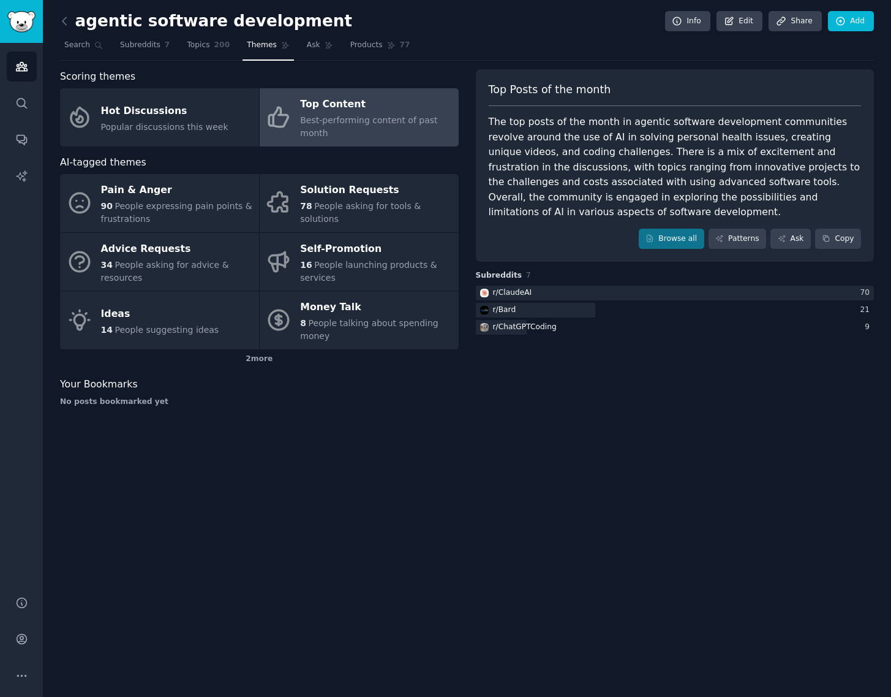
click at [300, 528] on div "agentic software development Info Edit Share Add Search Subreddits 7 Topics 200…" at bounding box center [467, 348] width 849 height 697
